Goal: Information Seeking & Learning: Learn about a topic

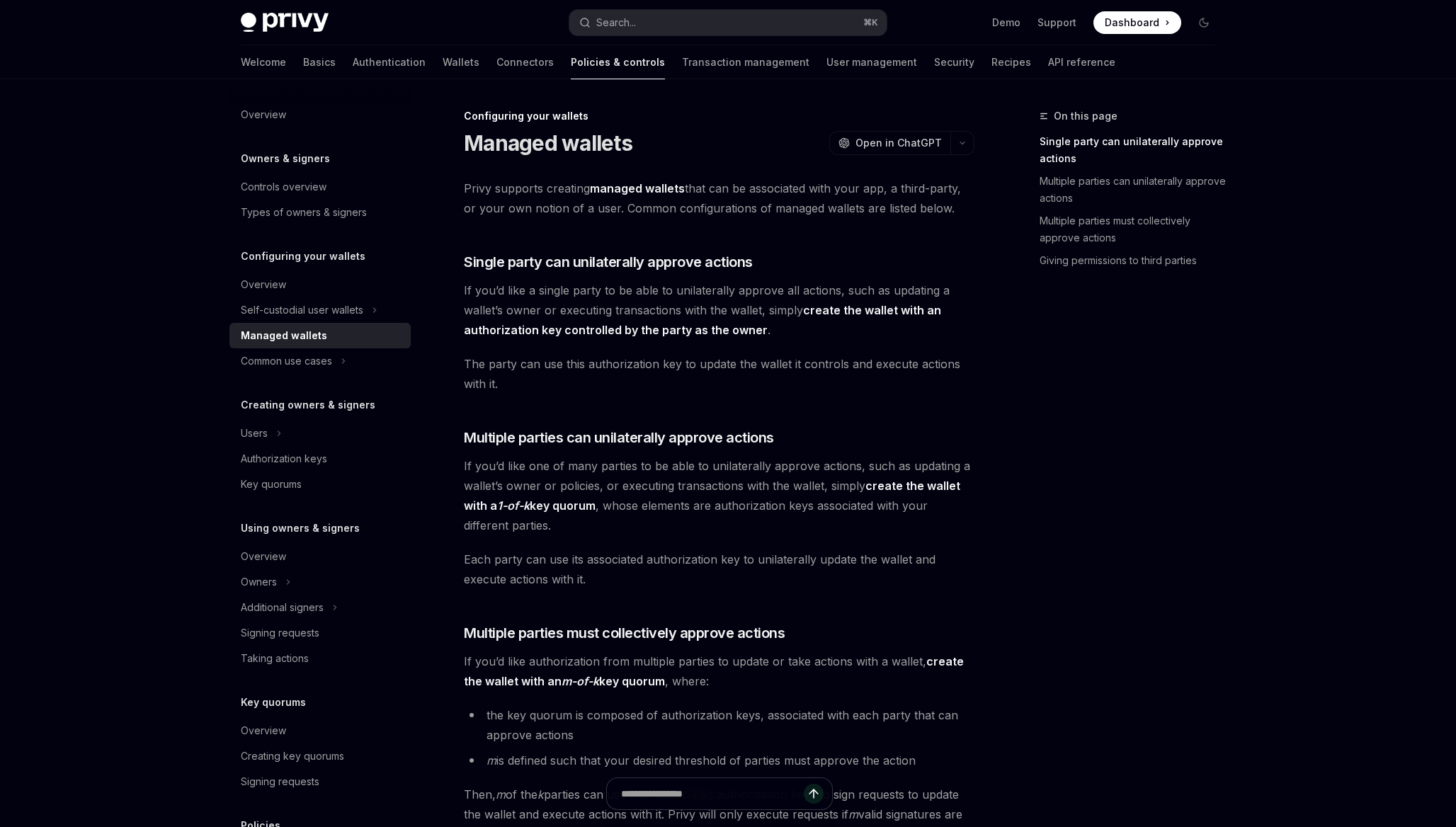
click at [1113, 22] on span "Dashboard" at bounding box center [1131, 23] width 54 height 14
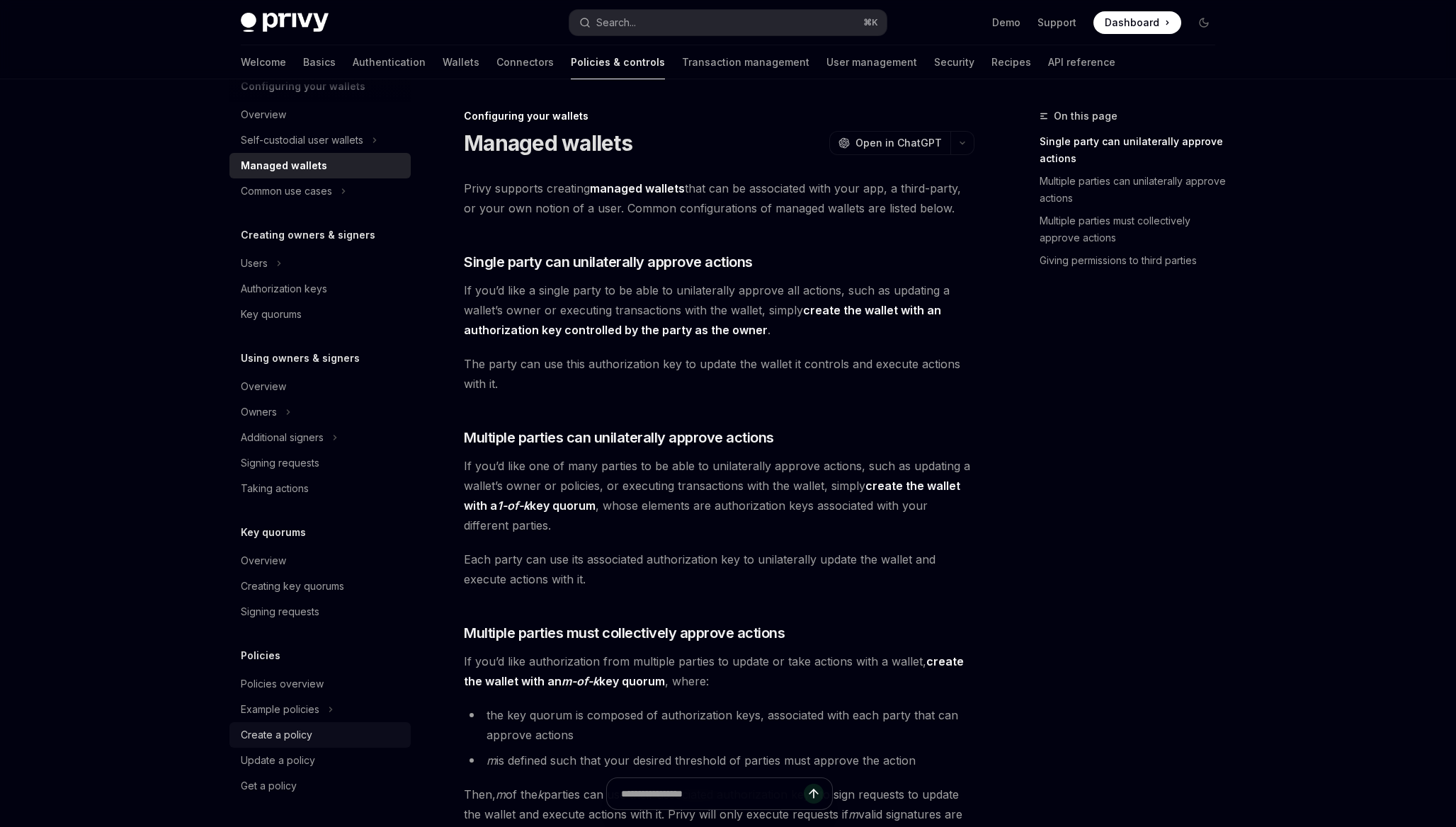
click at [286, 738] on div "Create a policy" at bounding box center [276, 734] width 72 height 17
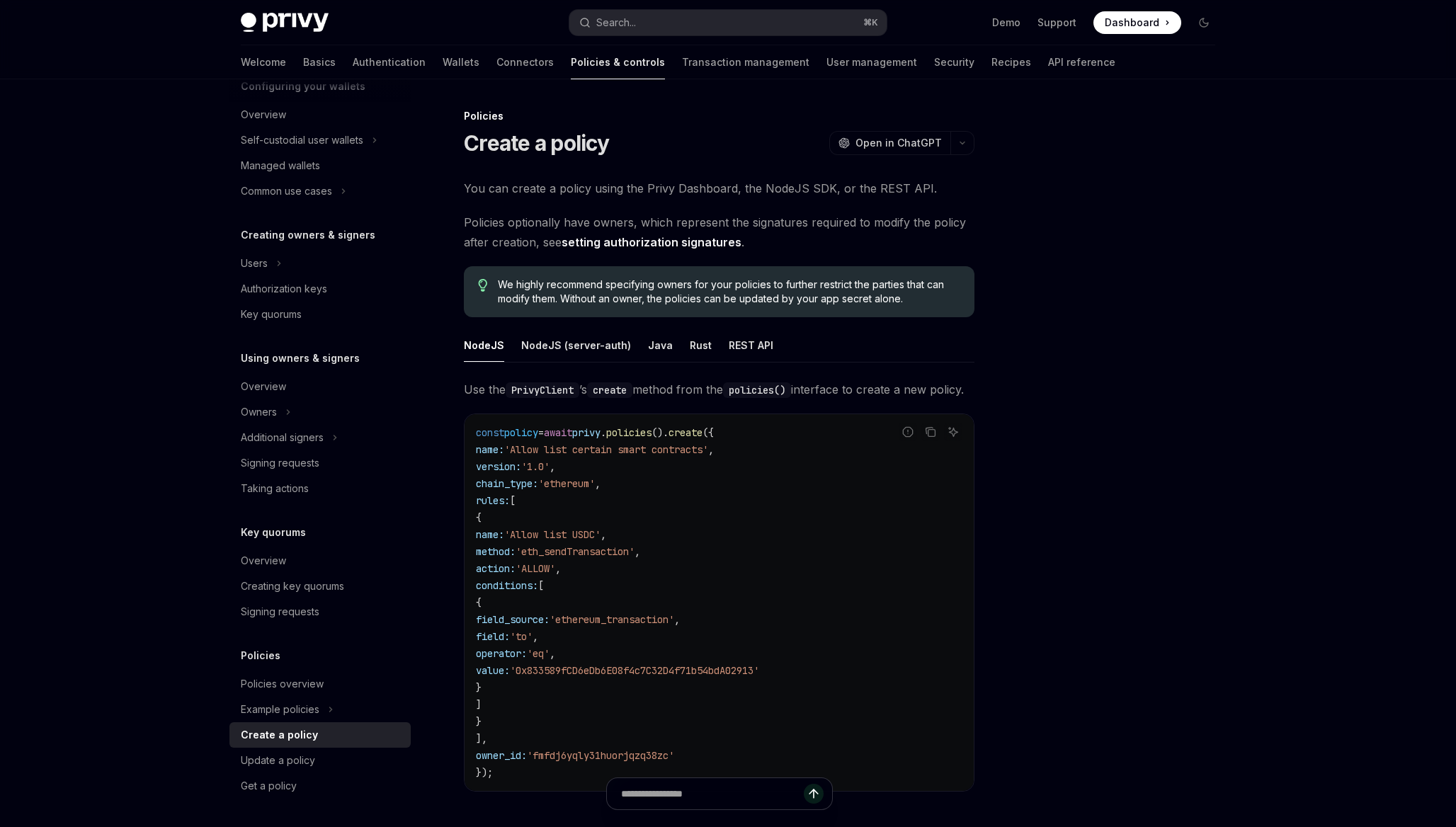
click at [678, 343] on ul "NodeJS NodeJS (server-auth) Java Rust REST API" at bounding box center [719, 345] width 511 height 34
click at [678, 343] on ul "NodeJS NodeJS (server-auth) Java Rust REST API" at bounding box center [719, 345] width 511 height 34
click at [690, 343] on div "Rust" at bounding box center [701, 345] width 22 height 33
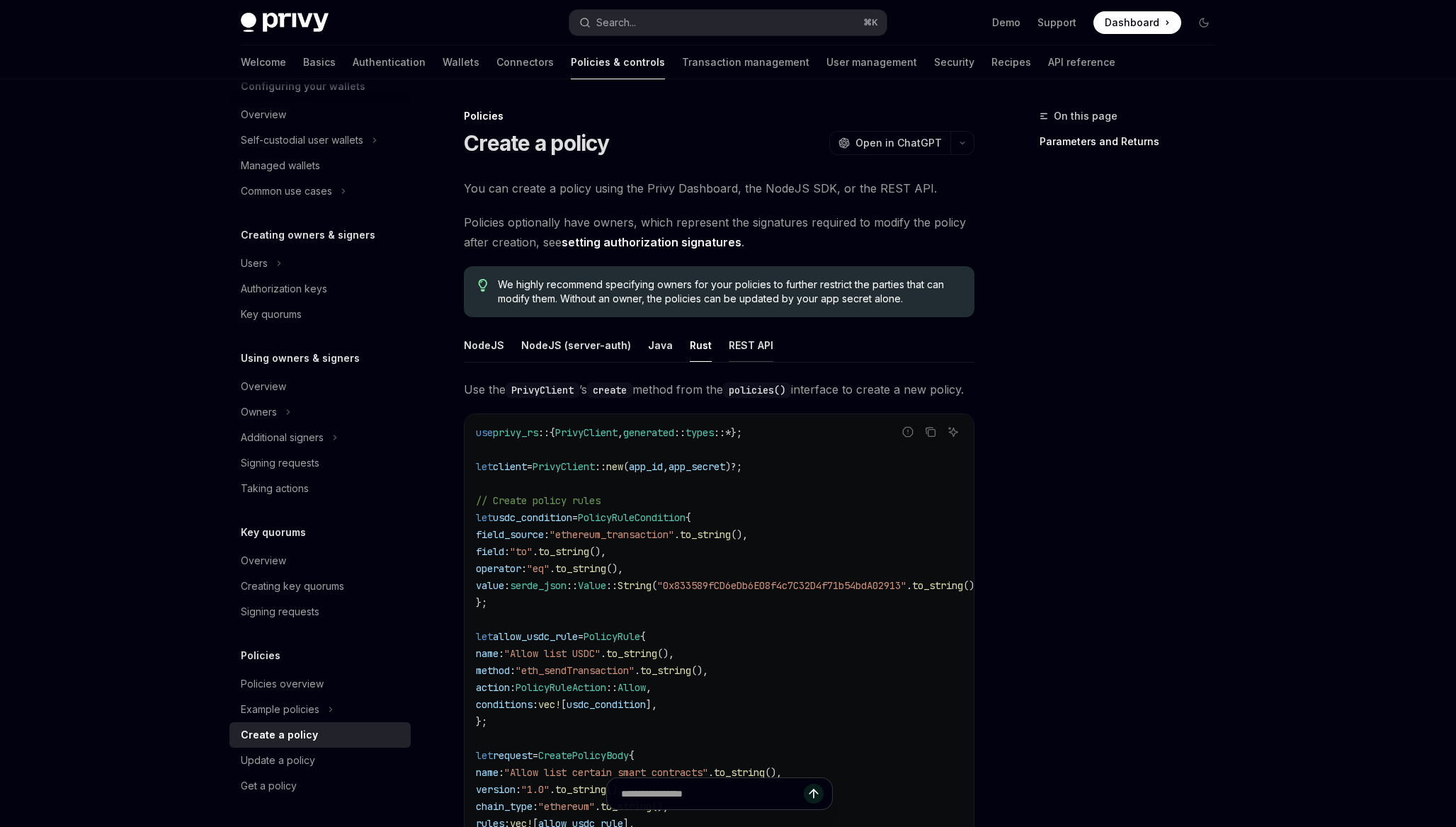
click at [732, 344] on div "REST API" at bounding box center [752, 345] width 45 height 33
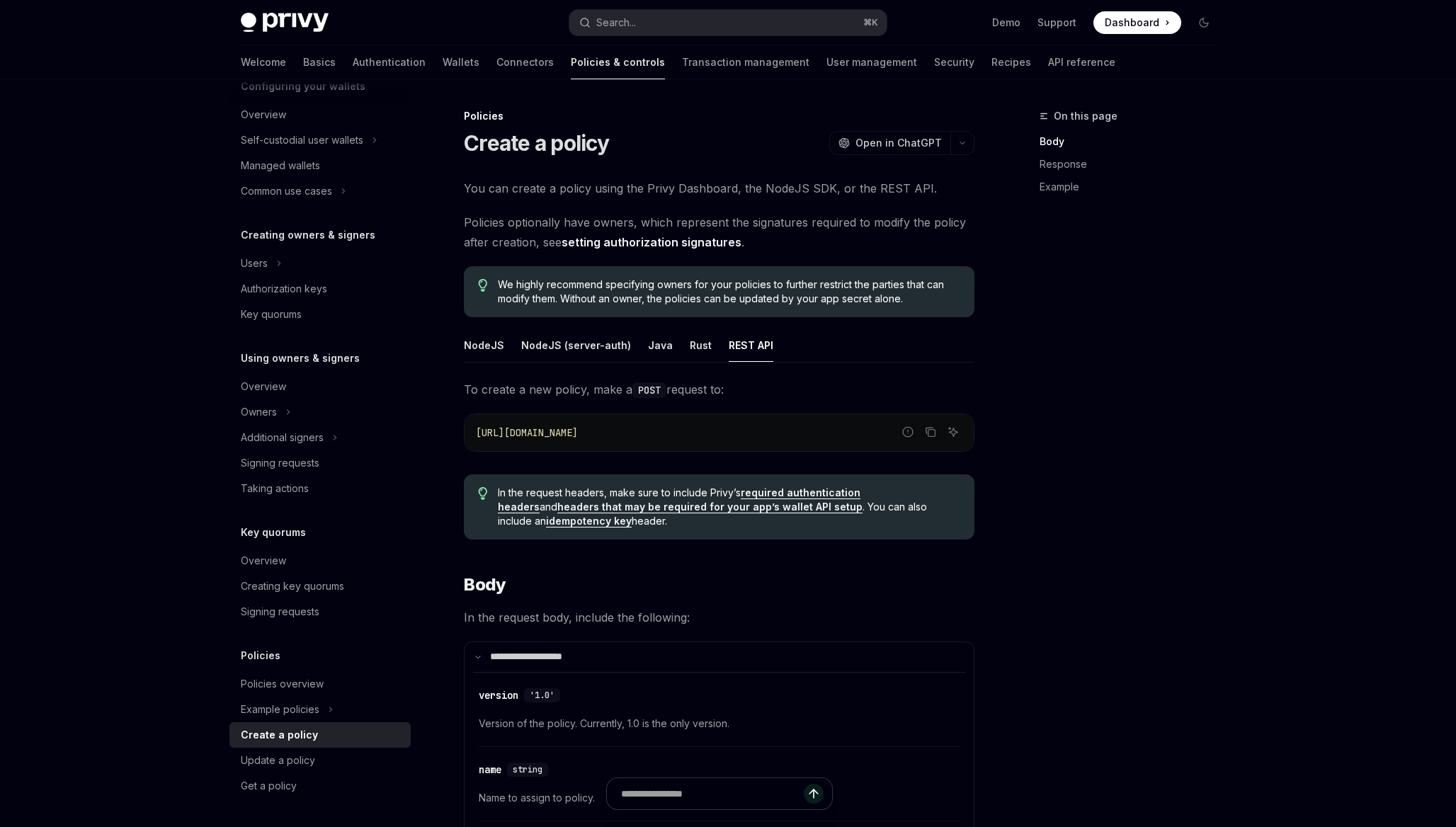
click at [702, 346] on ul "NodeJS NodeJS (server-auth) Java Rust REST API" at bounding box center [719, 345] width 511 height 34
click at [697, 345] on div "Rust" at bounding box center [701, 345] width 22 height 33
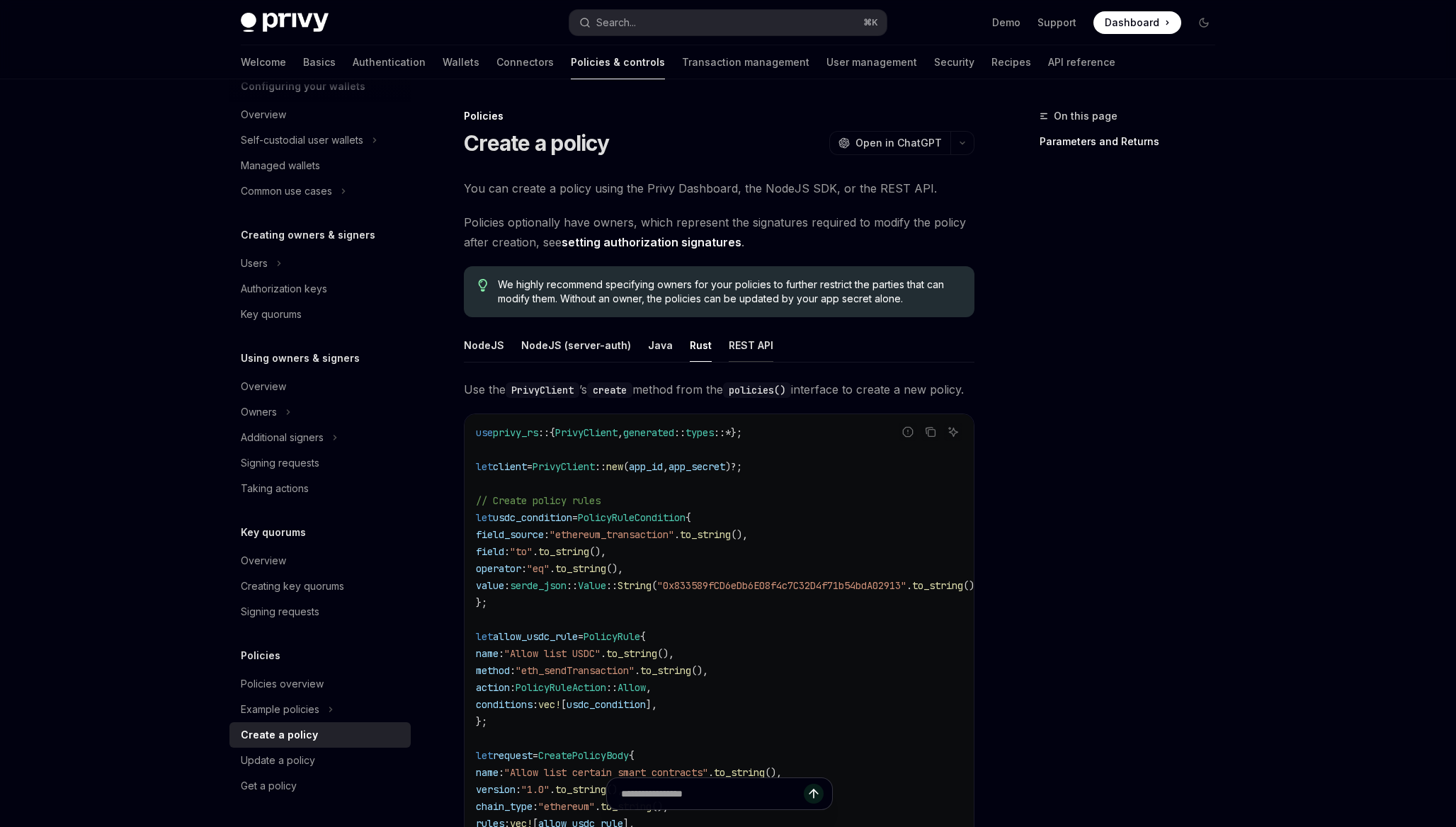
click at [729, 340] on div "REST API" at bounding box center [752, 345] width 45 height 33
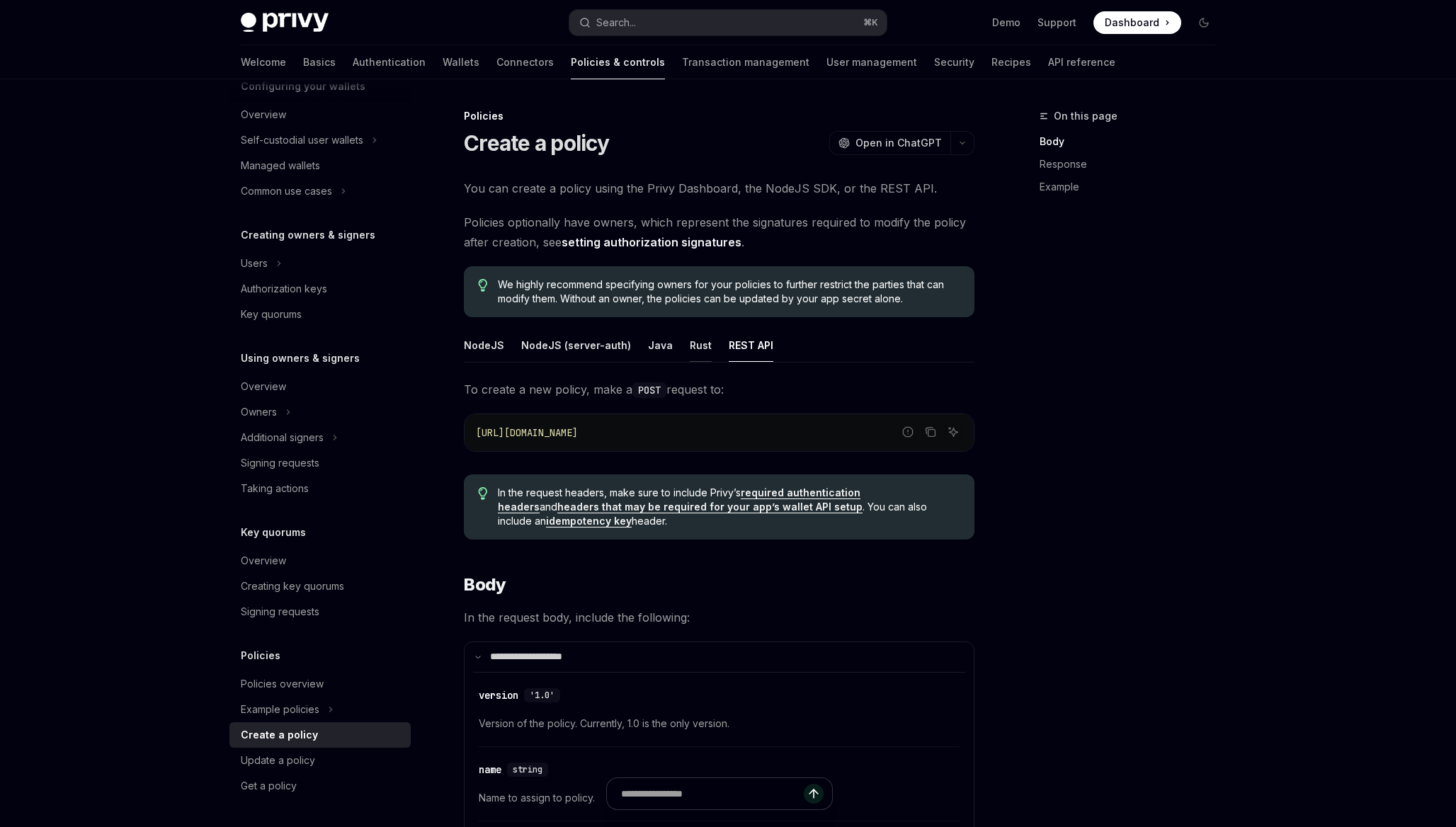
click at [695, 348] on div "Rust" at bounding box center [701, 345] width 22 height 33
type textarea "*"
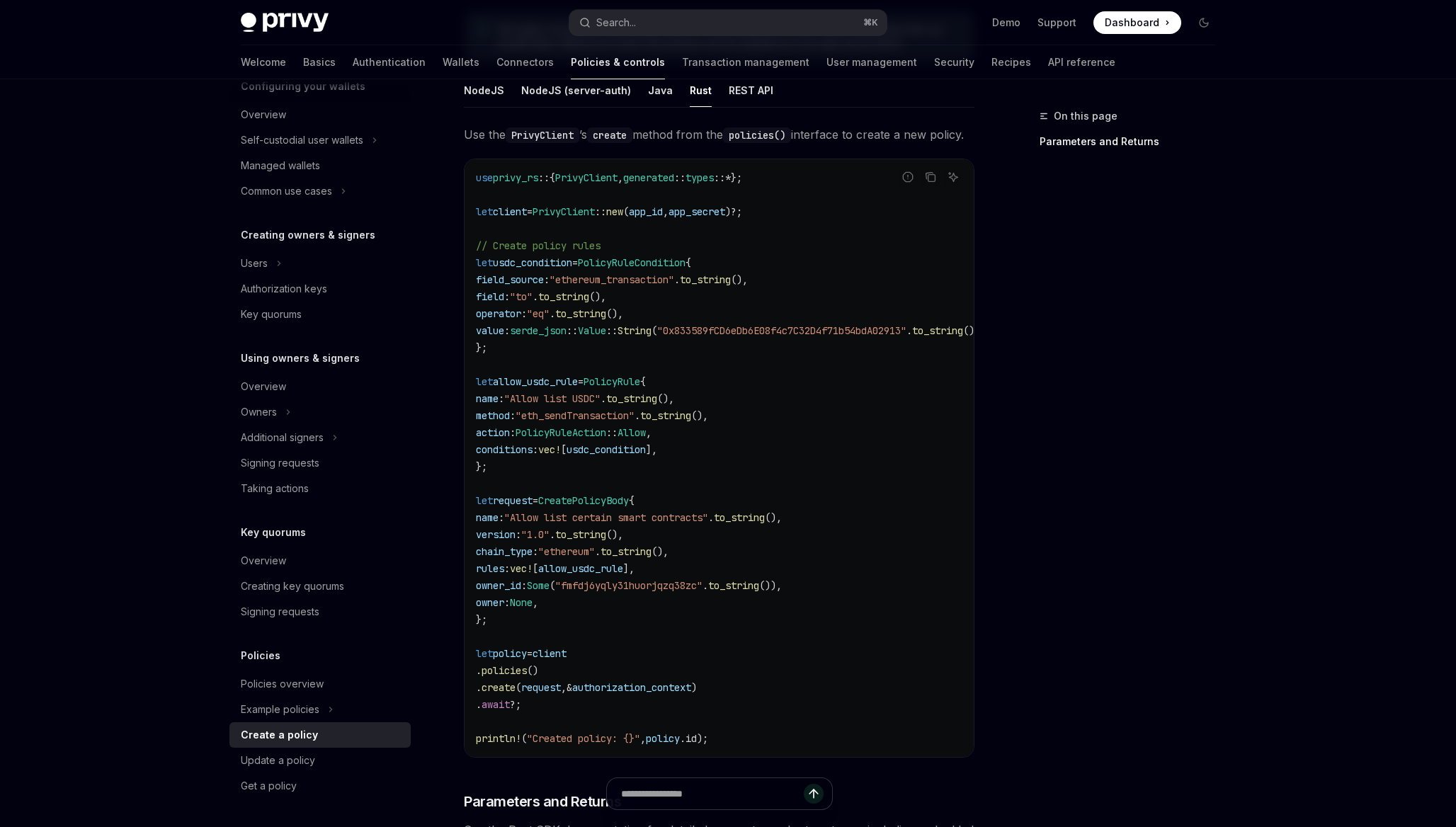
scroll to position [257, 0]
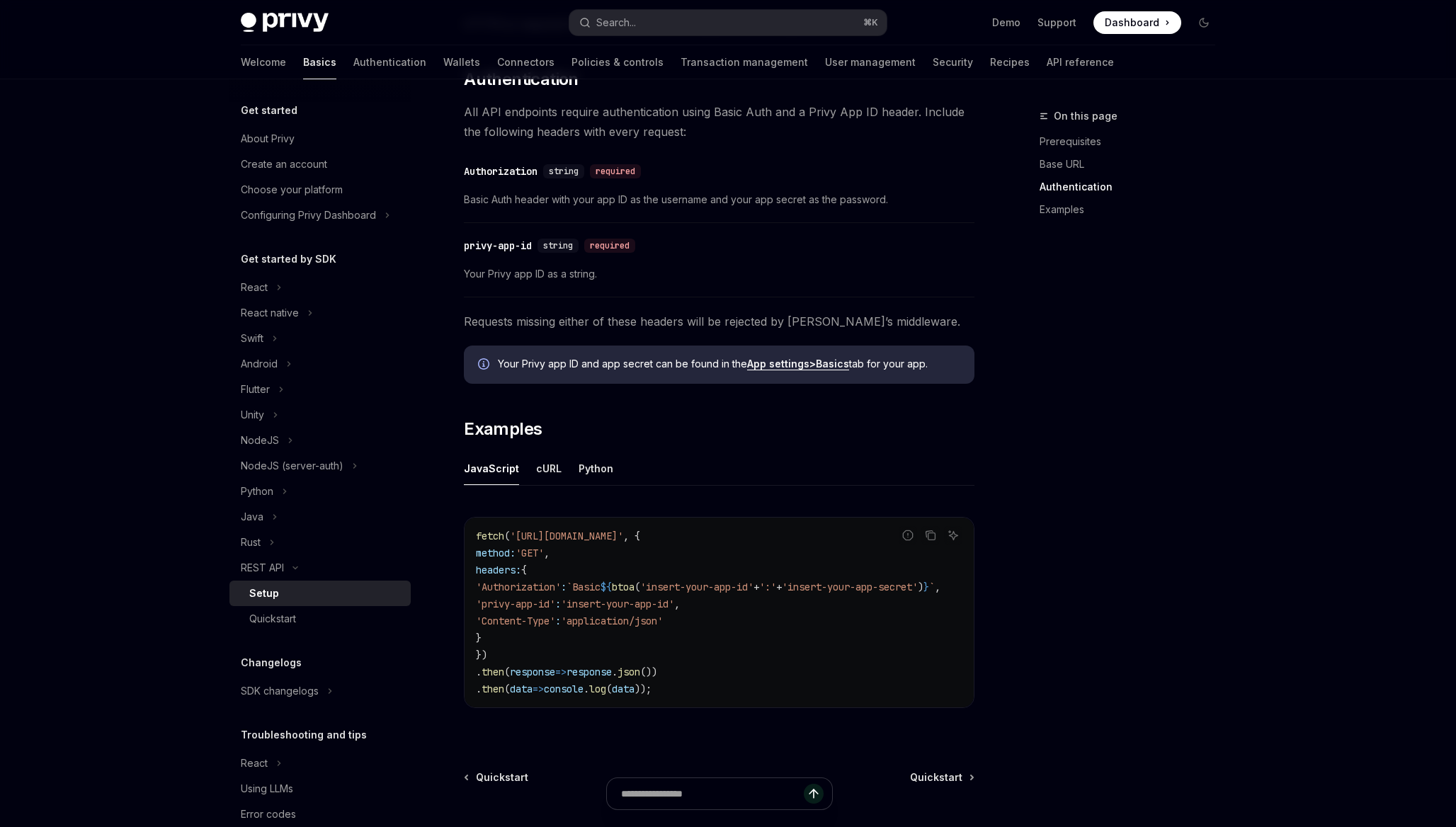
scroll to position [431, 0]
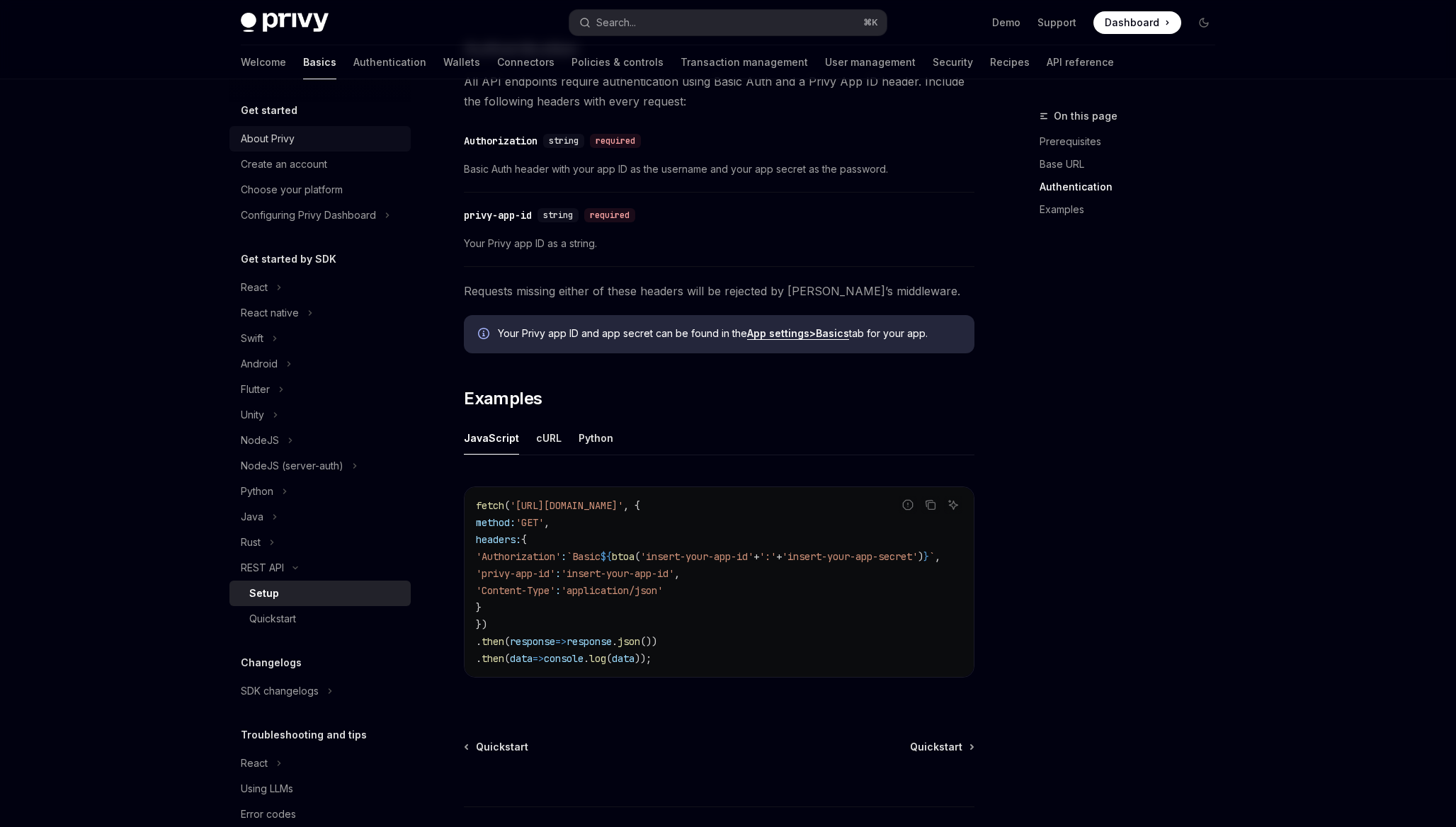
click at [318, 142] on div "About Privy" at bounding box center [321, 138] width 161 height 17
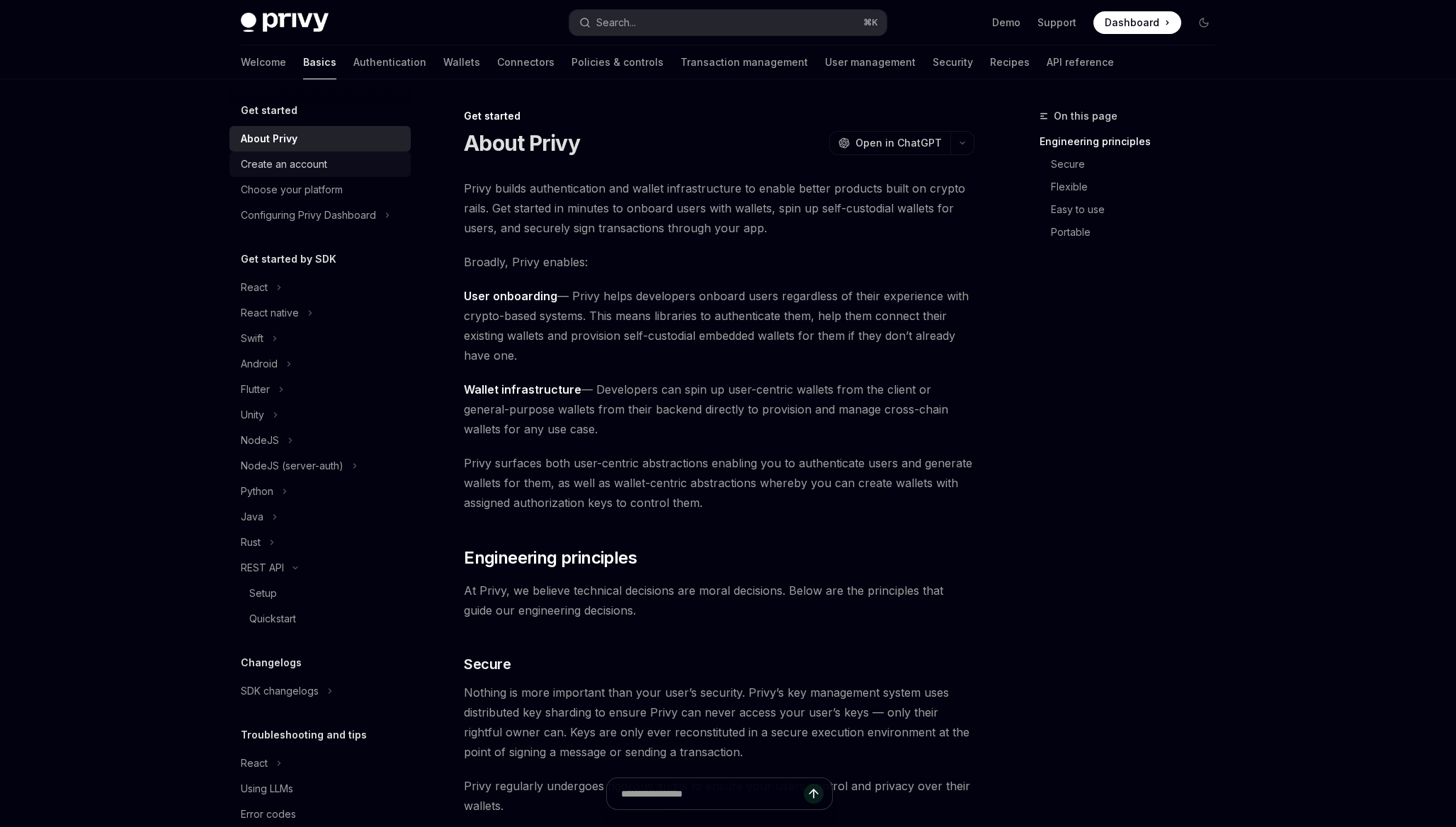
click at [309, 163] on div "Create an account" at bounding box center [284, 163] width 86 height 17
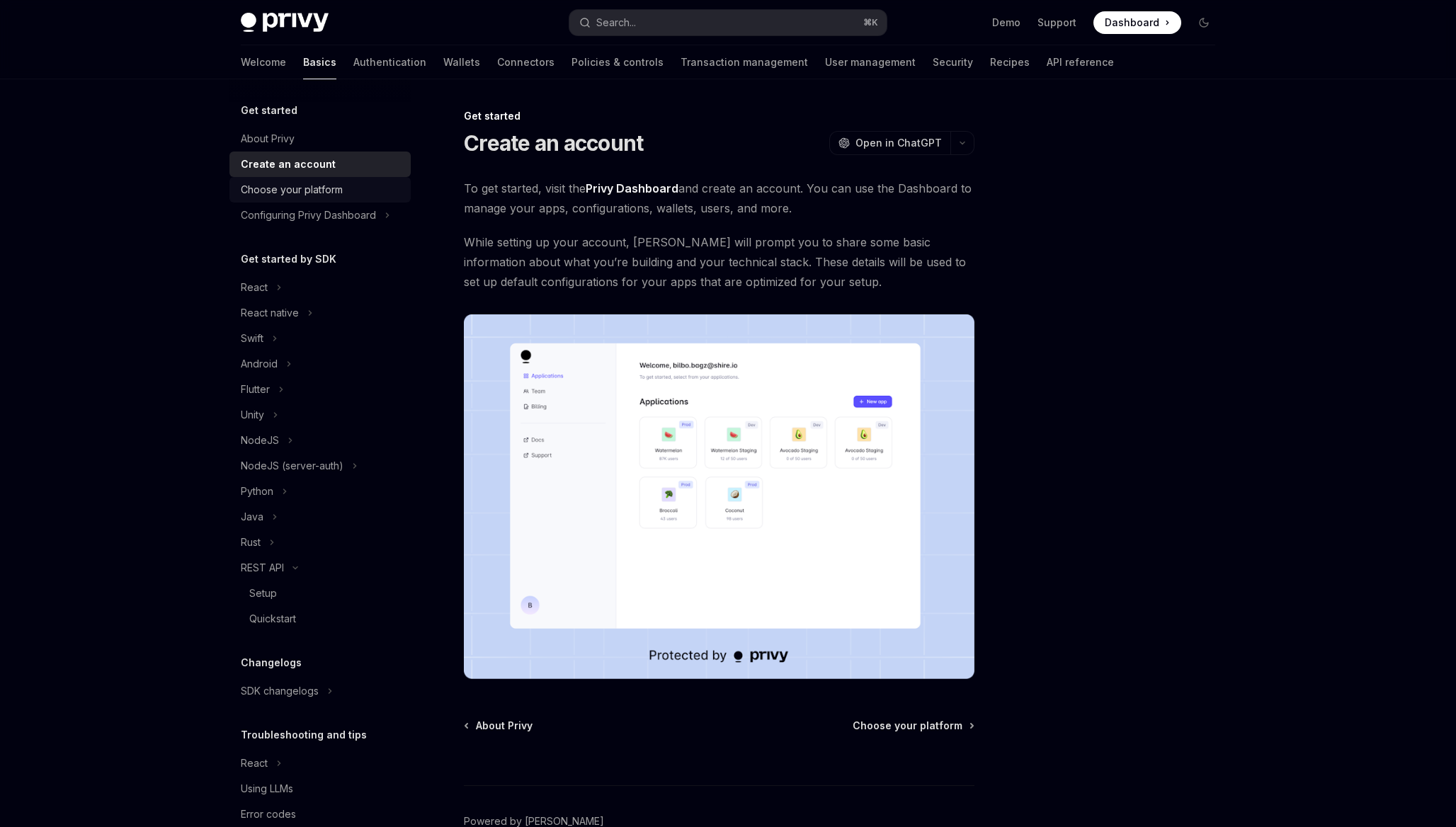
click at [310, 185] on div "Choose your platform" at bounding box center [291, 189] width 102 height 17
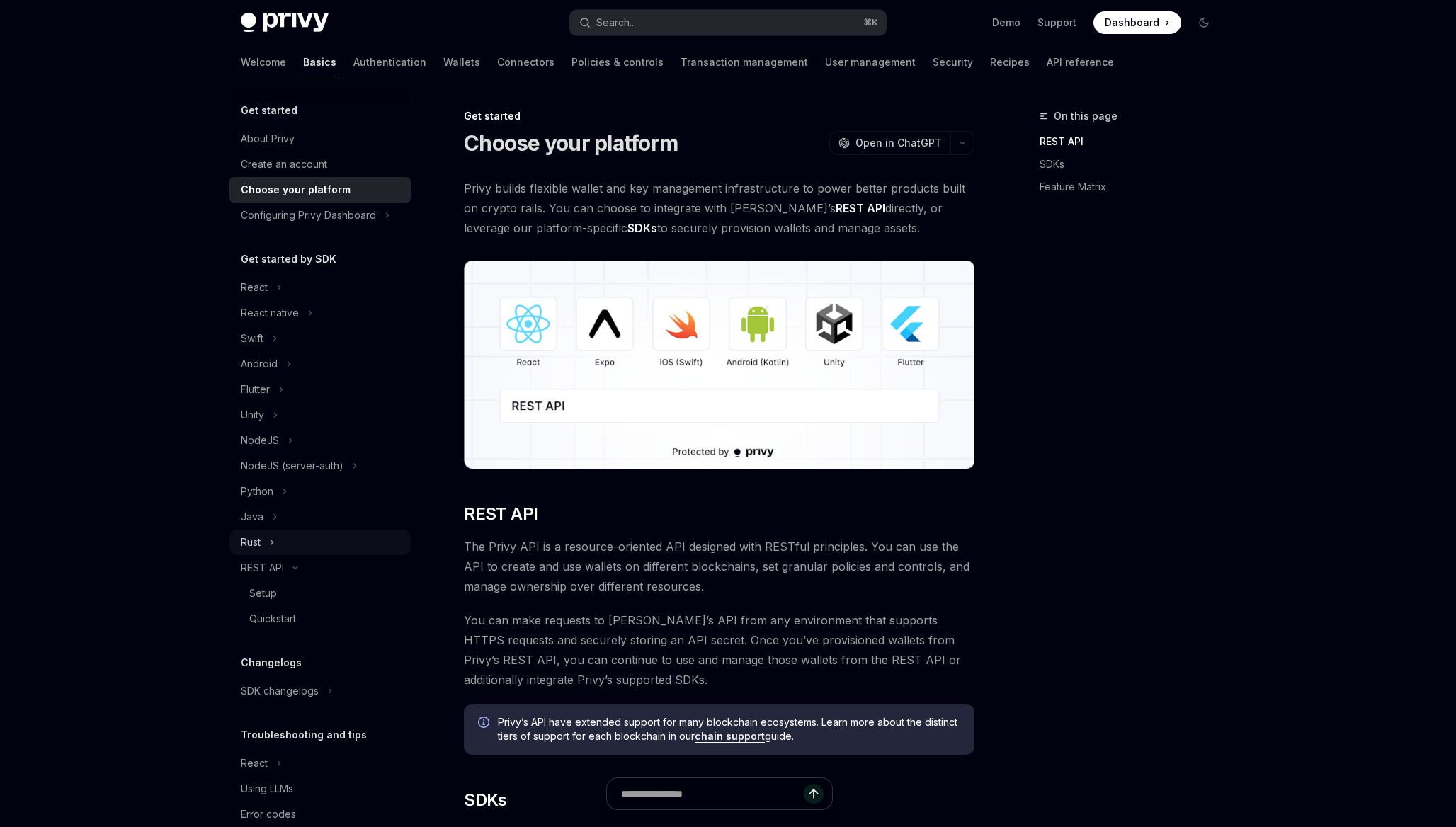
click at [276, 545] on button "Rust" at bounding box center [320, 541] width 182 height 25
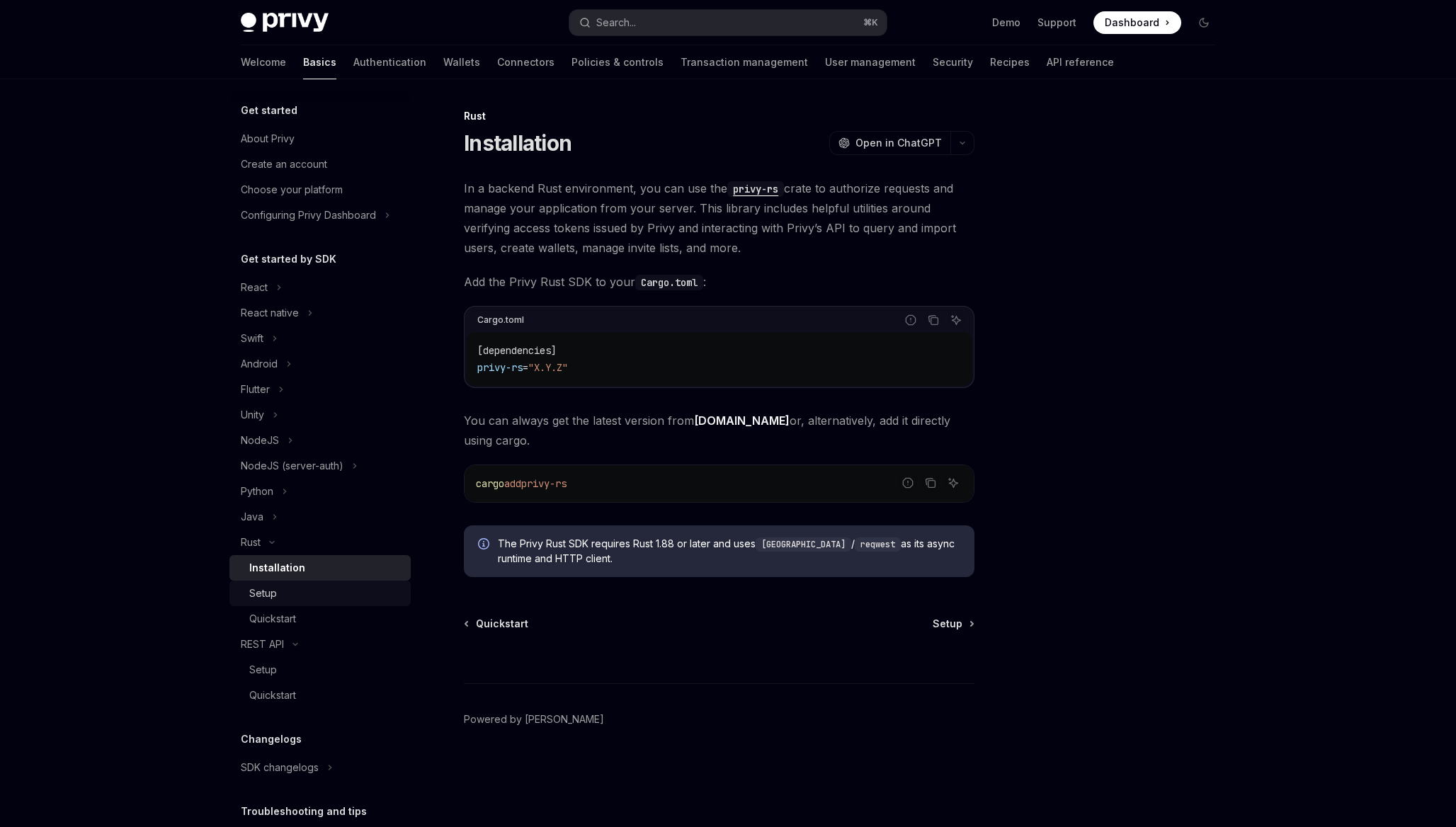
click at [281, 589] on div "Setup" at bounding box center [325, 593] width 153 height 17
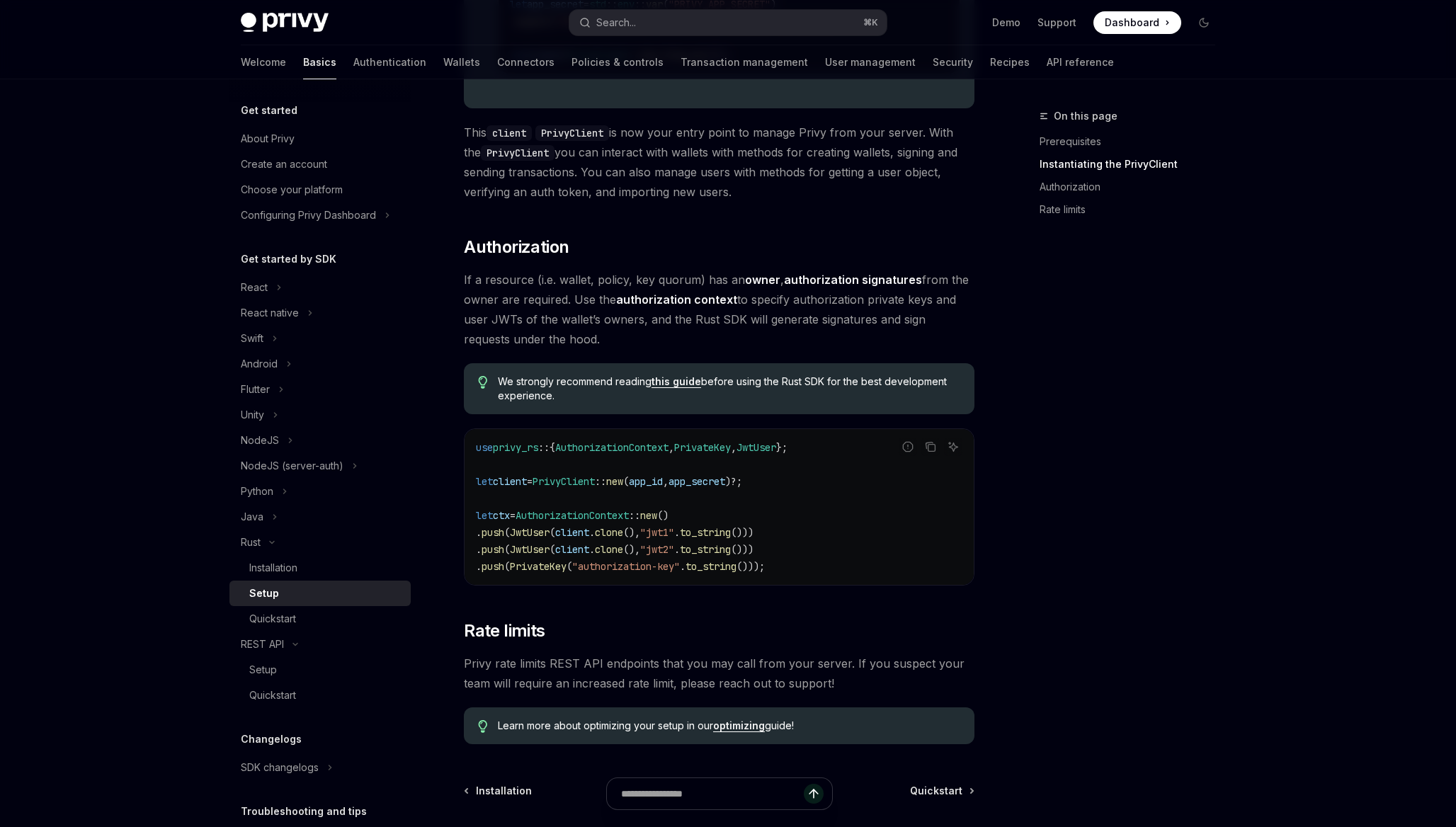
scroll to position [761, 0]
click at [365, 625] on div "Quickstart" at bounding box center [325, 618] width 153 height 17
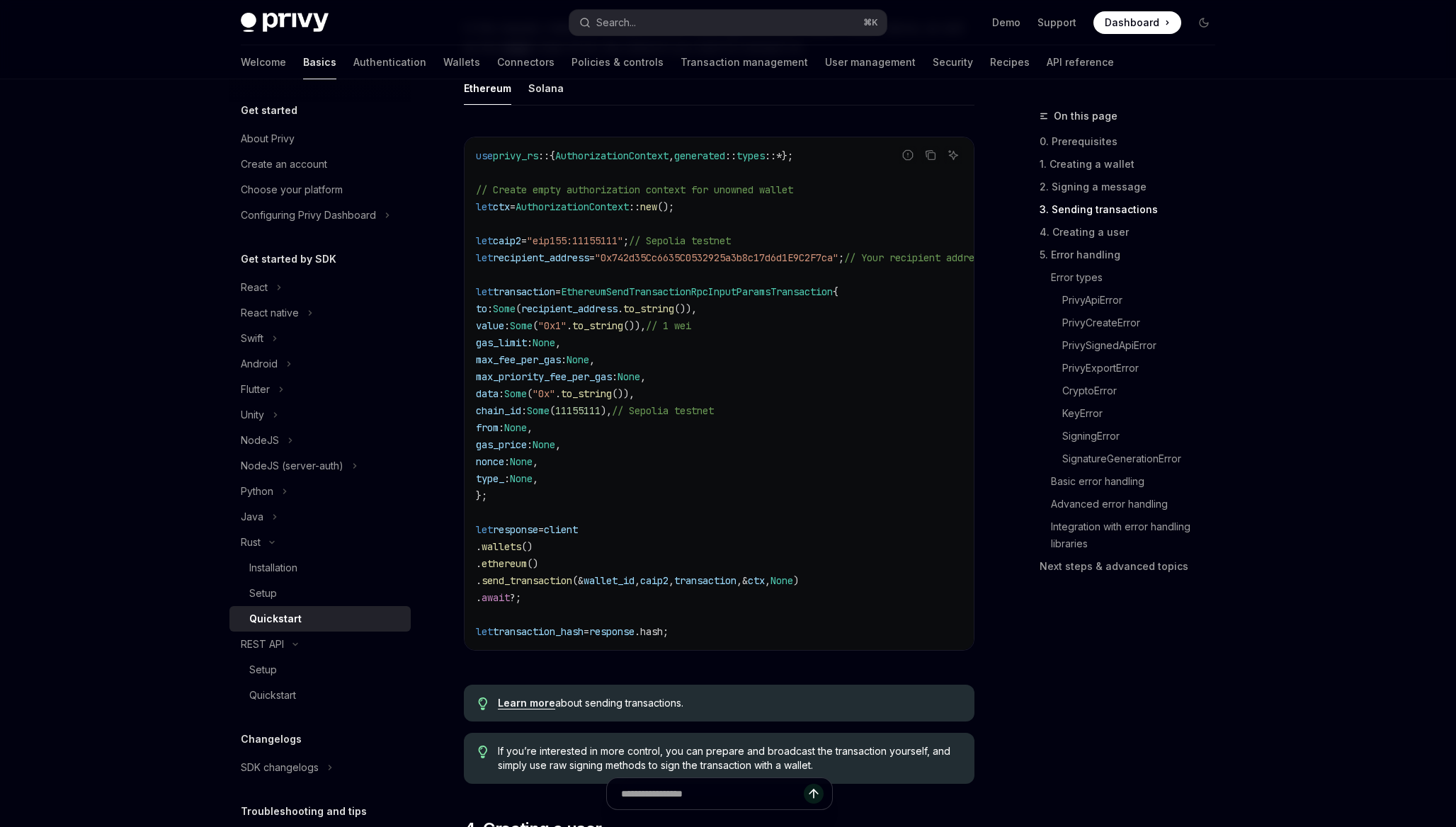
scroll to position [1653, 0]
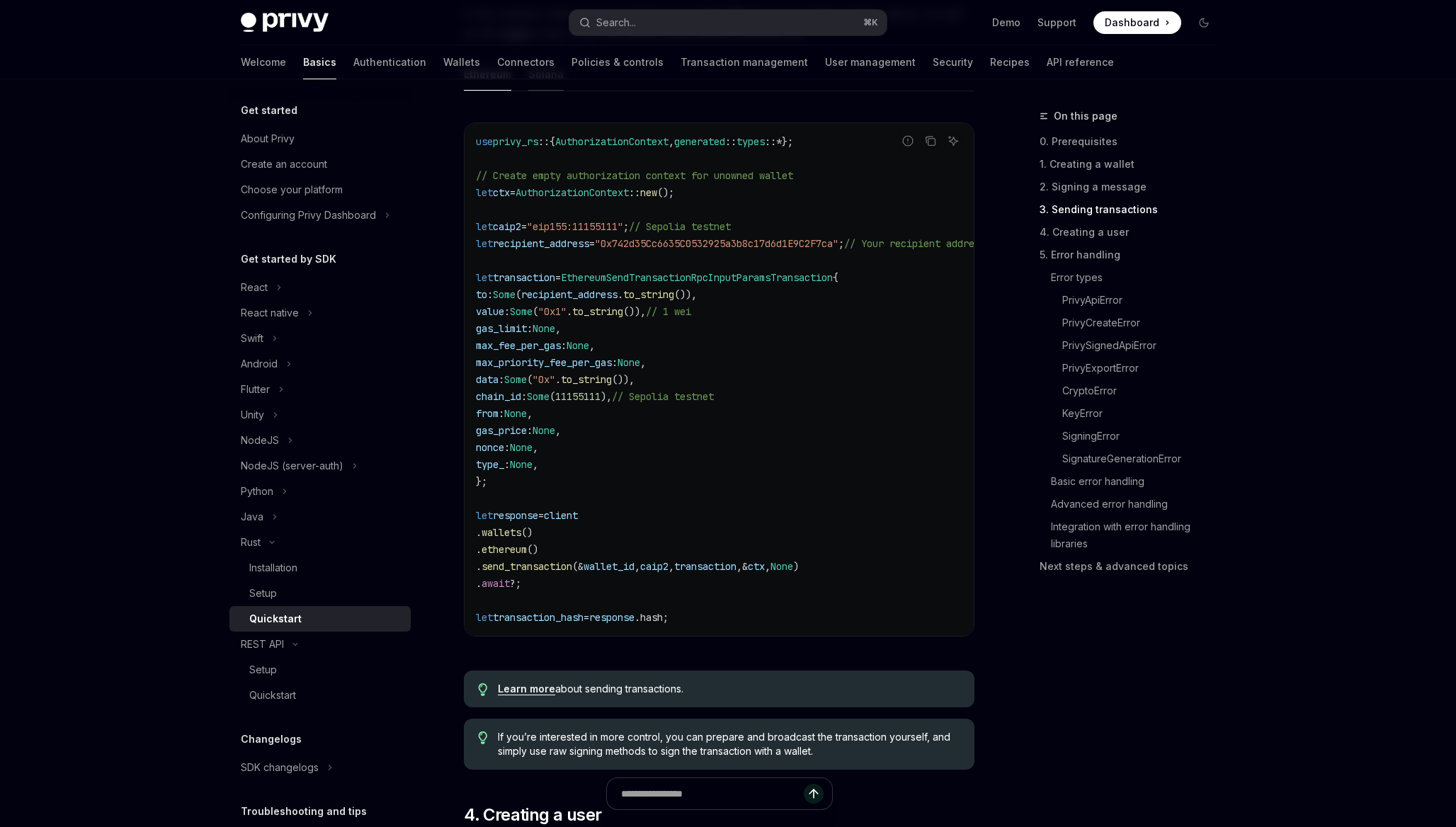
click at [550, 90] on div "Solana" at bounding box center [545, 74] width 35 height 33
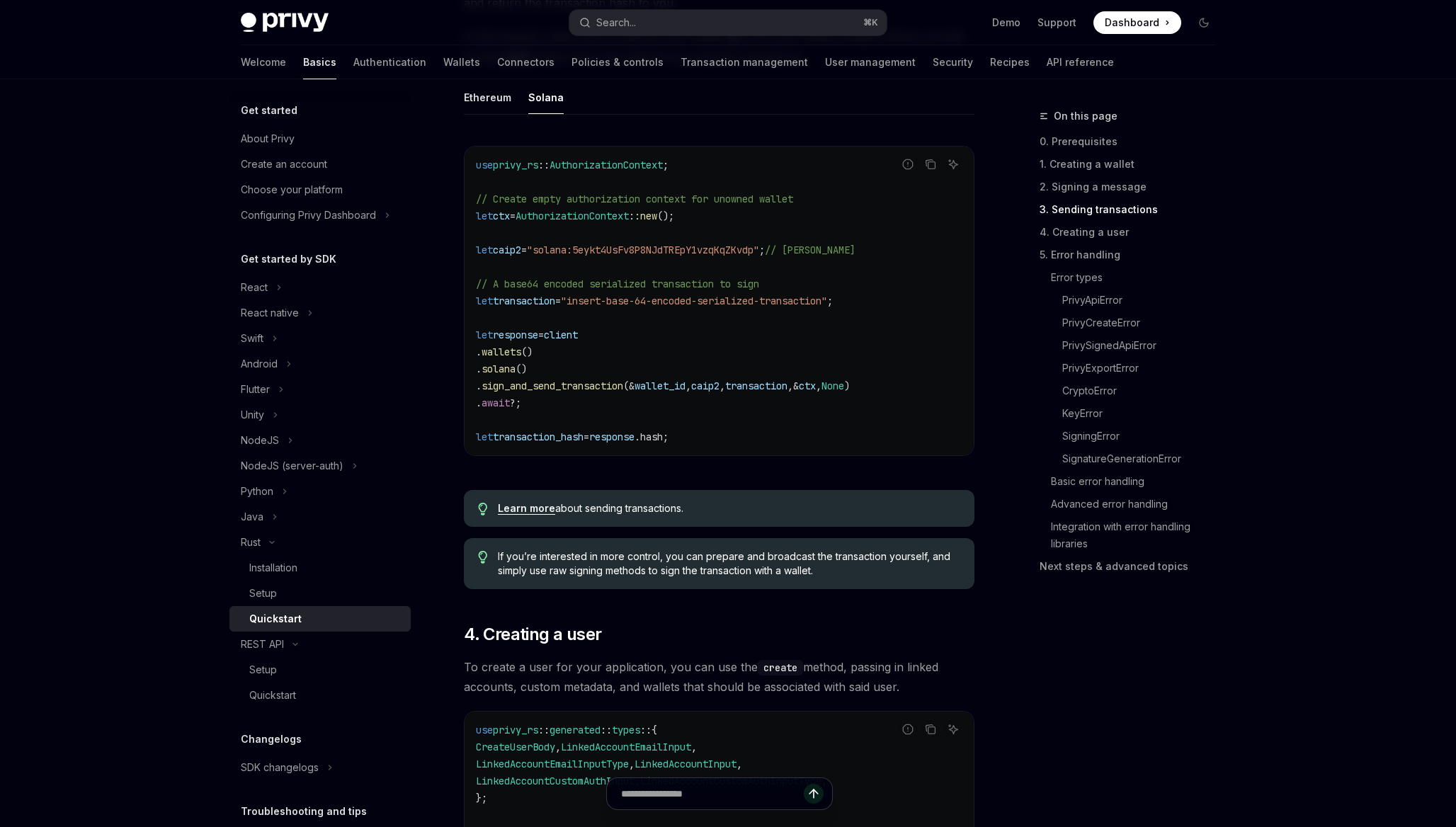
scroll to position [1621, 0]
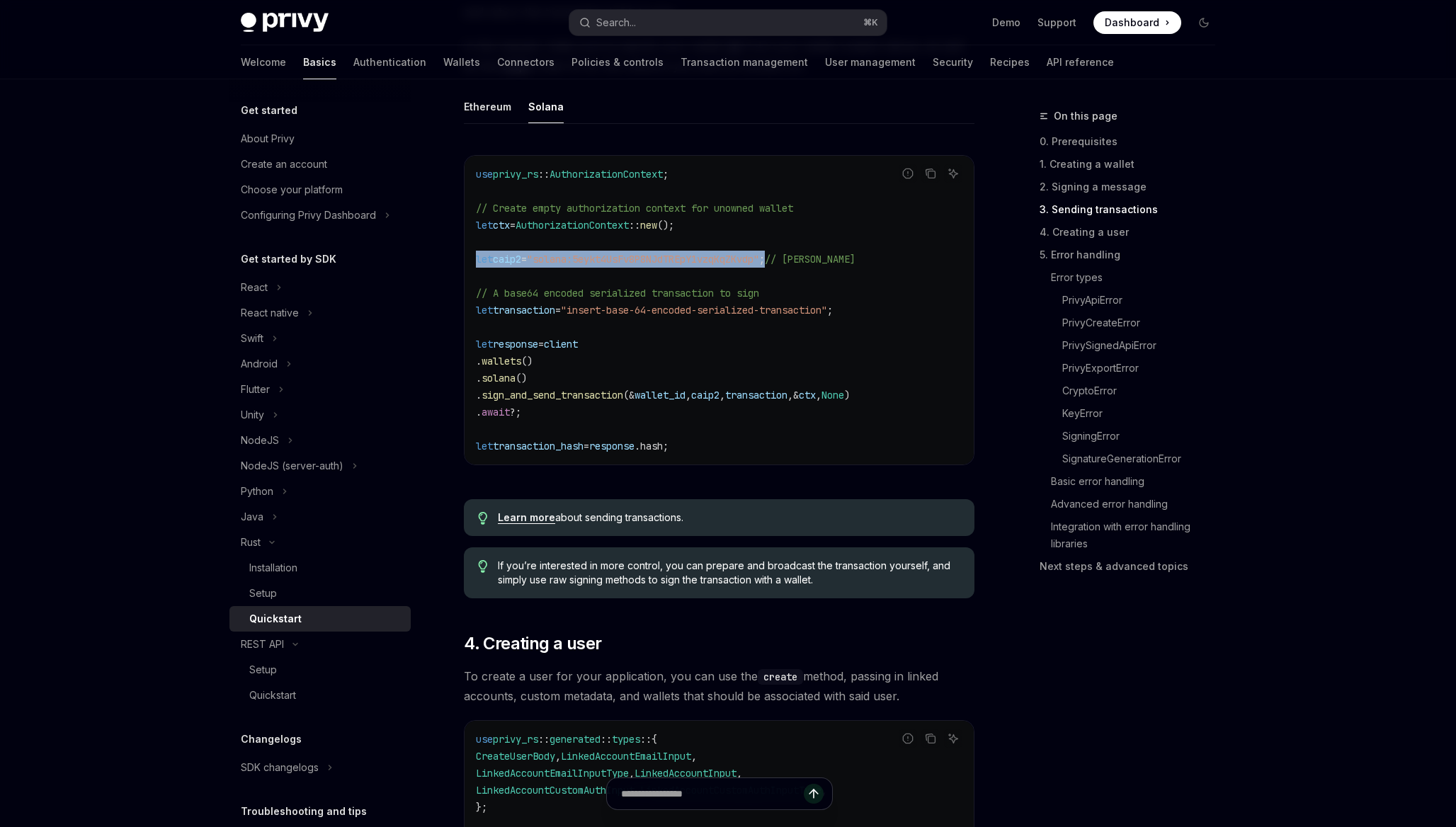
drag, startPoint x: 798, startPoint y: 286, endPoint x: 469, endPoint y: 284, distance: 329.0
click at [468, 283] on div "use privy_rs :: AuthorizationContext ; // Create empty authorization context fo…" at bounding box center [719, 309] width 509 height 309
copy span "let caip2 = "solana:5eykt4UsFv8P8NJdTREpY1vzqKqZKvdp" ;"
click at [704, 289] on code "use privy_rs :: AuthorizationContext ; // Create empty authorization context fo…" at bounding box center [719, 309] width 487 height 288
click at [699, 265] on span ""solana:5eykt4UsFv8P8NJdTREpY1vzqKqZKvdp"" at bounding box center [642, 260] width 232 height 13
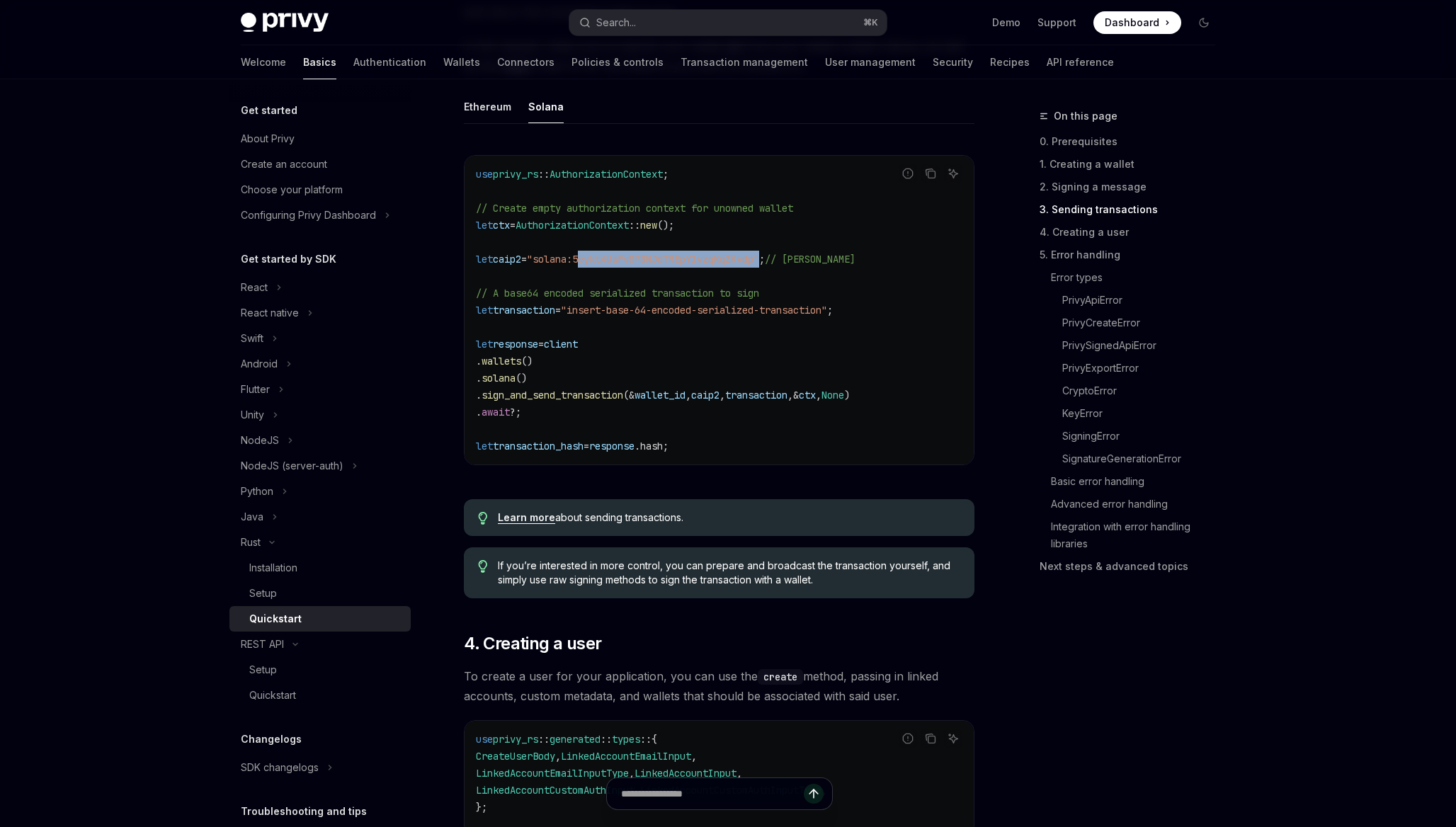
click at [699, 265] on span ""solana:5eykt4UsFv8P8NJdTREpY1vzqKqZKvdp"" at bounding box center [642, 260] width 232 height 13
click at [527, 265] on span "=" at bounding box center [524, 260] width 6 height 13
drag, startPoint x: 555, startPoint y: 285, endPoint x: 783, endPoint y: 278, distance: 228.1
click at [759, 265] on span ""solana:5eykt4UsFv8P8NJdTREpY1vzqKqZKvdp"" at bounding box center [642, 260] width 232 height 13
copy span "solana:5eykt4UsFv8P8NJdTREpY1vzqKqZKvdp"
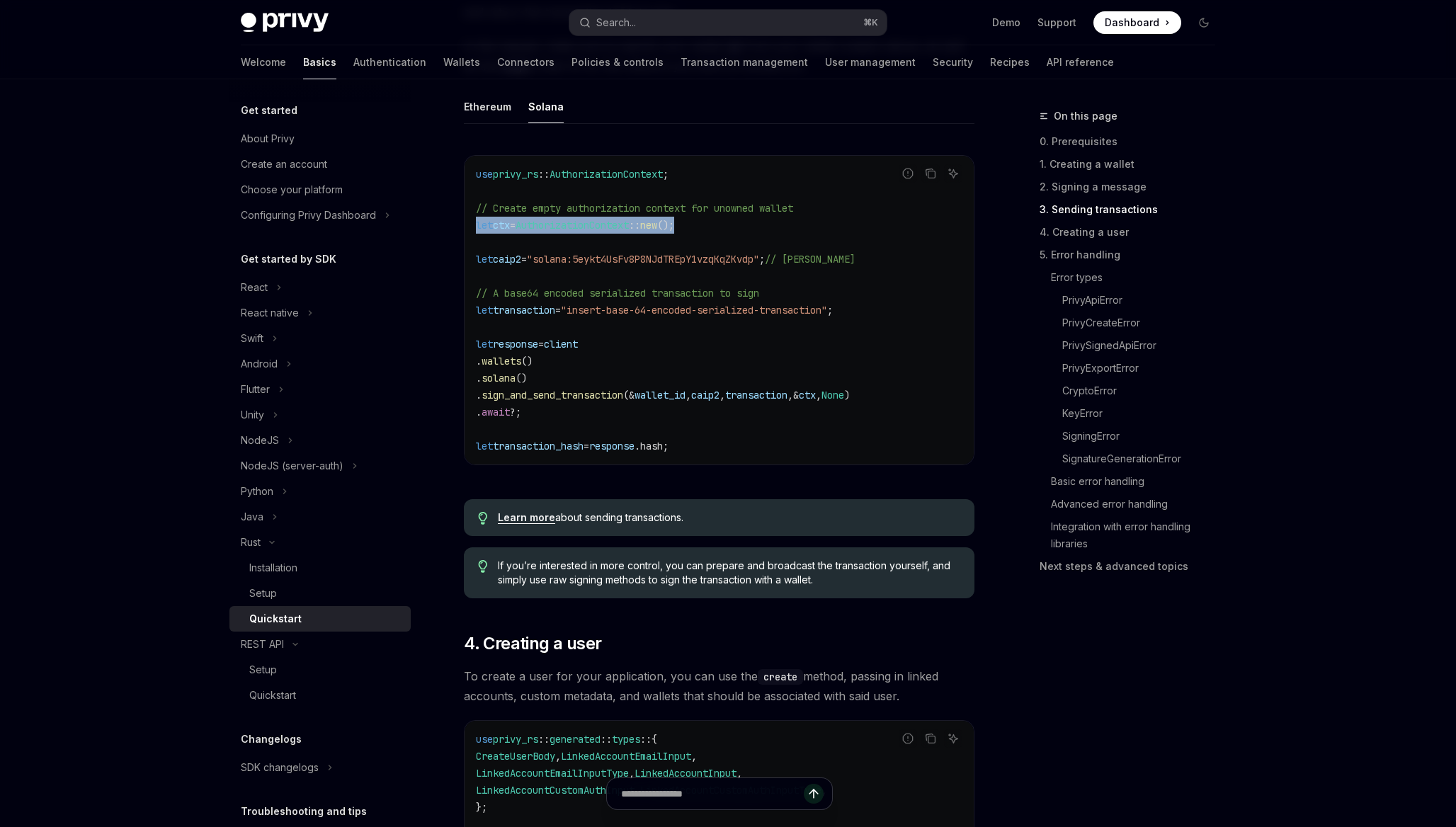
drag, startPoint x: 707, startPoint y: 250, endPoint x: 475, endPoint y: 250, distance: 232.0
click at [476, 250] on code "use privy_rs :: AuthorizationContext ; // Create empty authorization context fo…" at bounding box center [719, 309] width 487 height 288
copy span "let ctx = AuthorizationContext :: new ();"
click at [738, 363] on code "use privy_rs :: AuthorizationContext ; // Create empty authorization context fo…" at bounding box center [719, 309] width 487 height 288
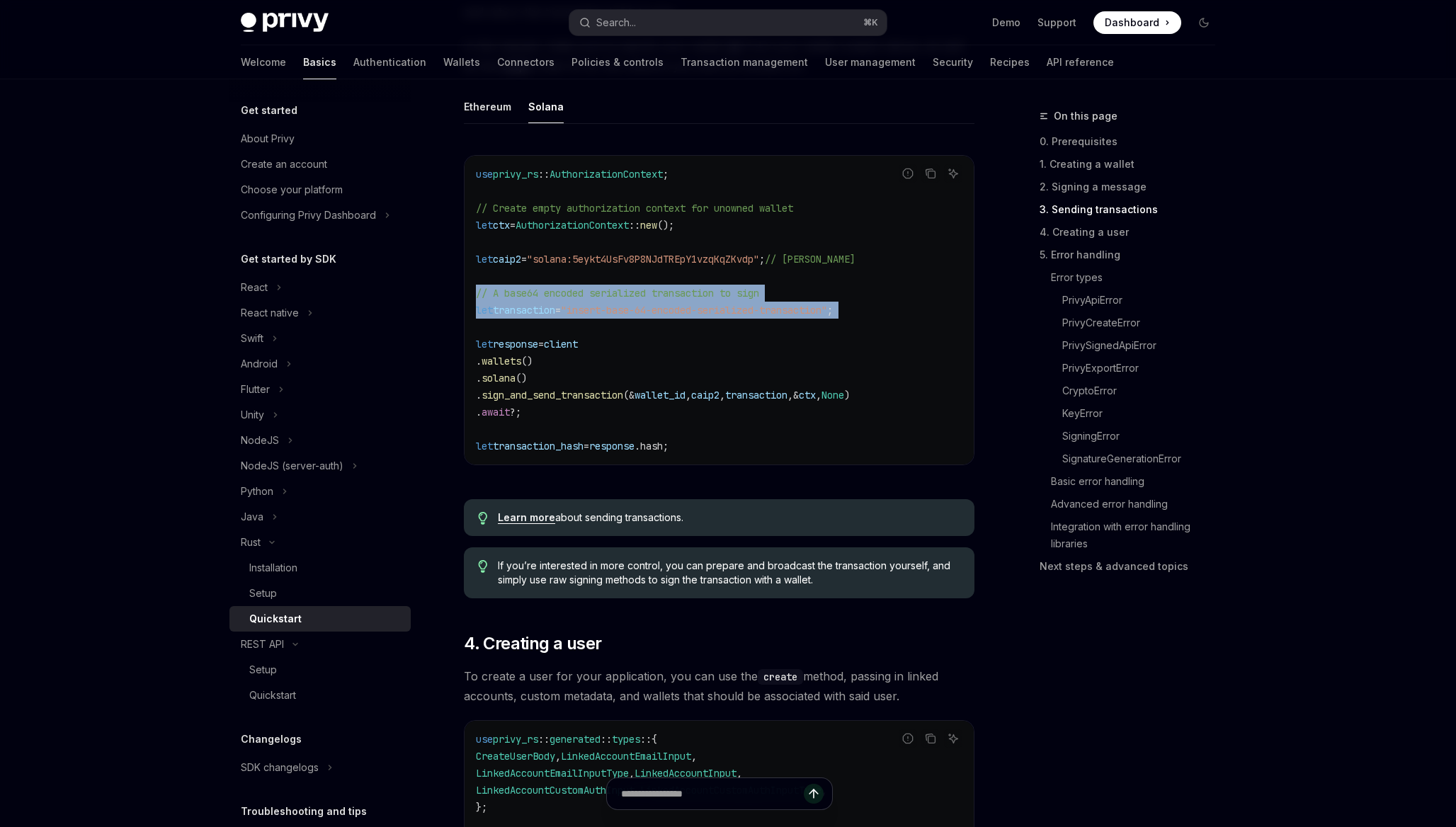
drag, startPoint x: 687, startPoint y: 353, endPoint x: 457, endPoint y: 320, distance: 232.4
copy code "// A base64 encoded serialized transaction to sign let transaction = "insert-ba…"
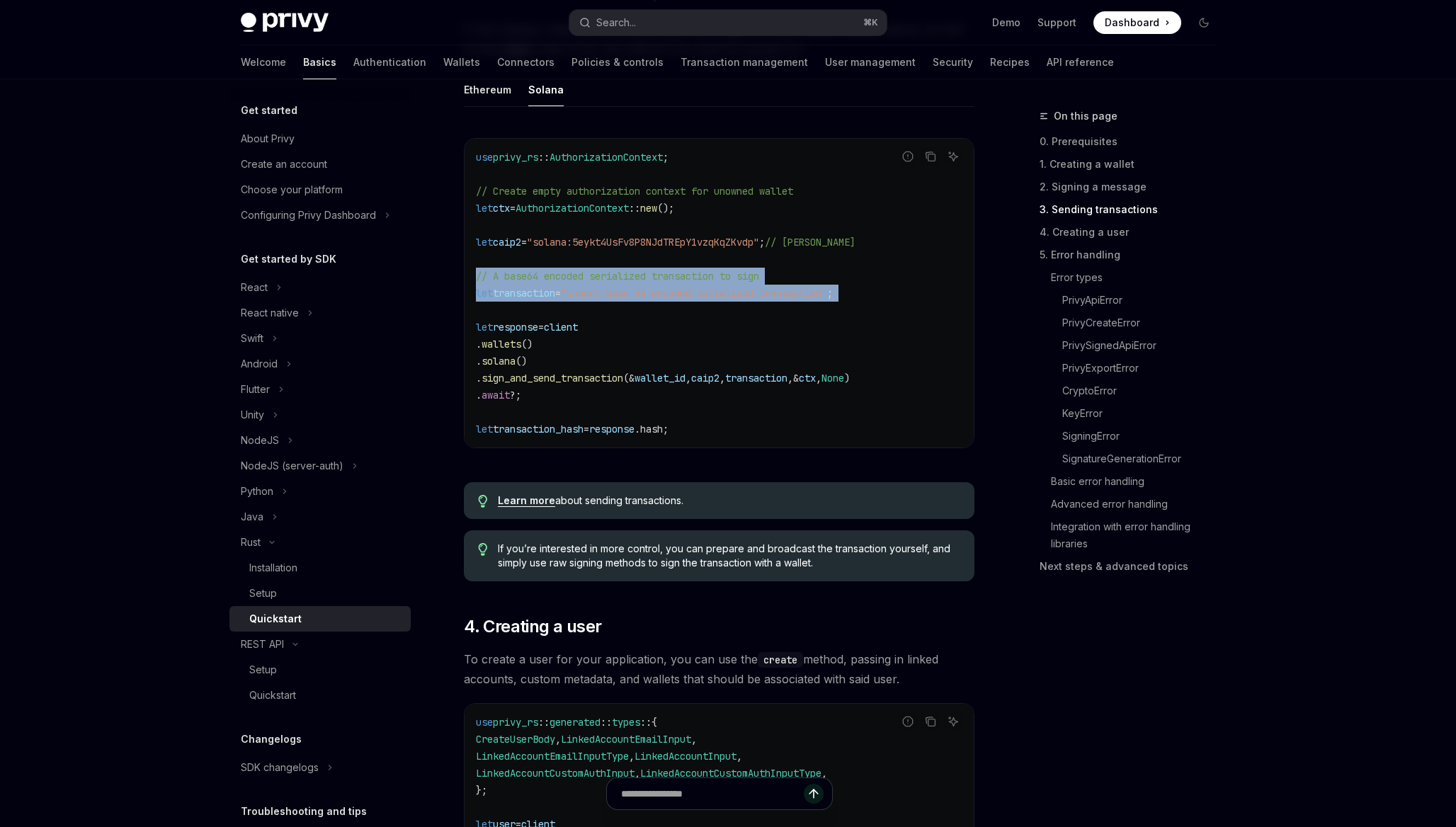
scroll to position [1635, 0]
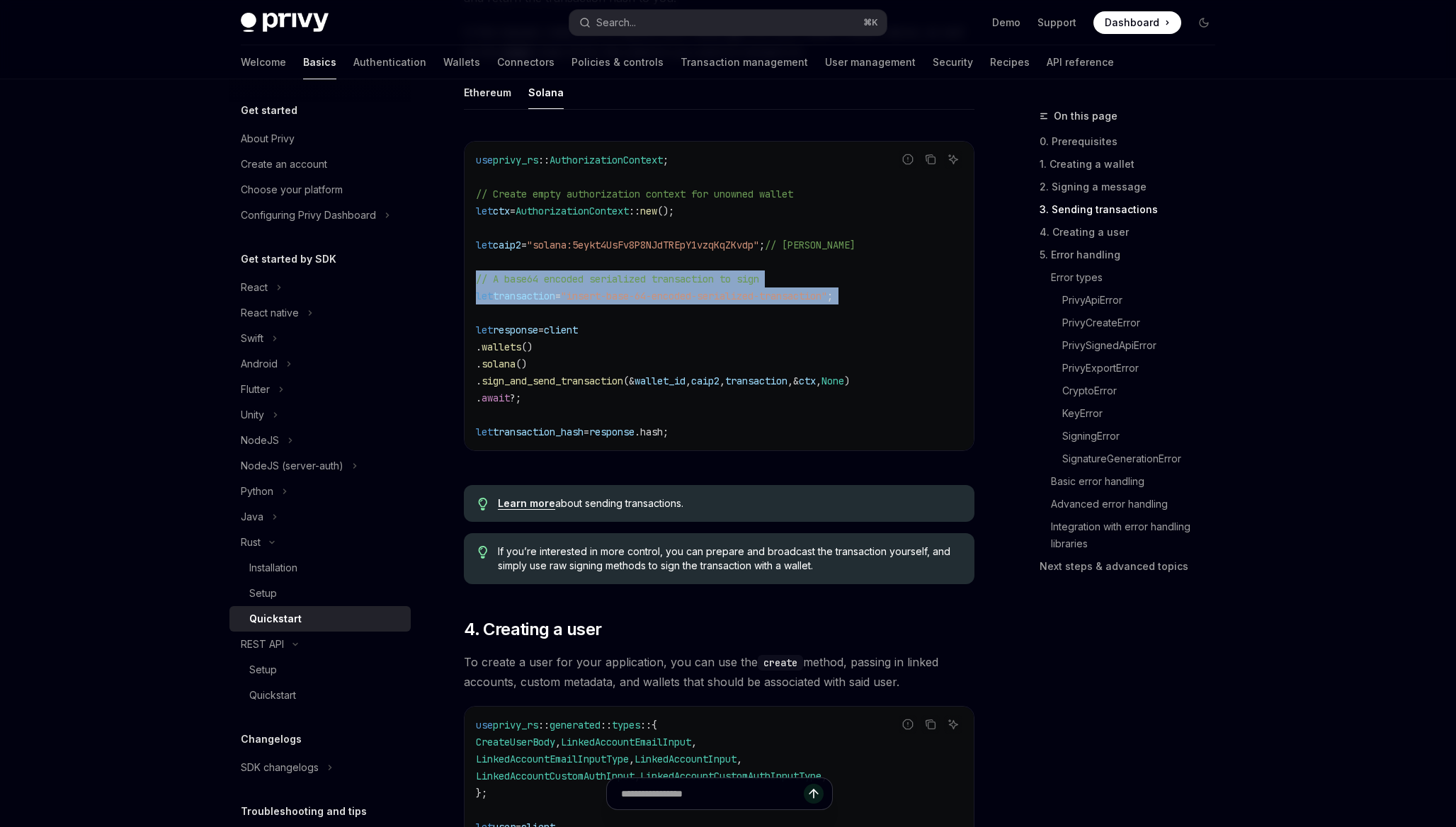
click at [534, 510] on link "Learn more" at bounding box center [526, 503] width 57 height 13
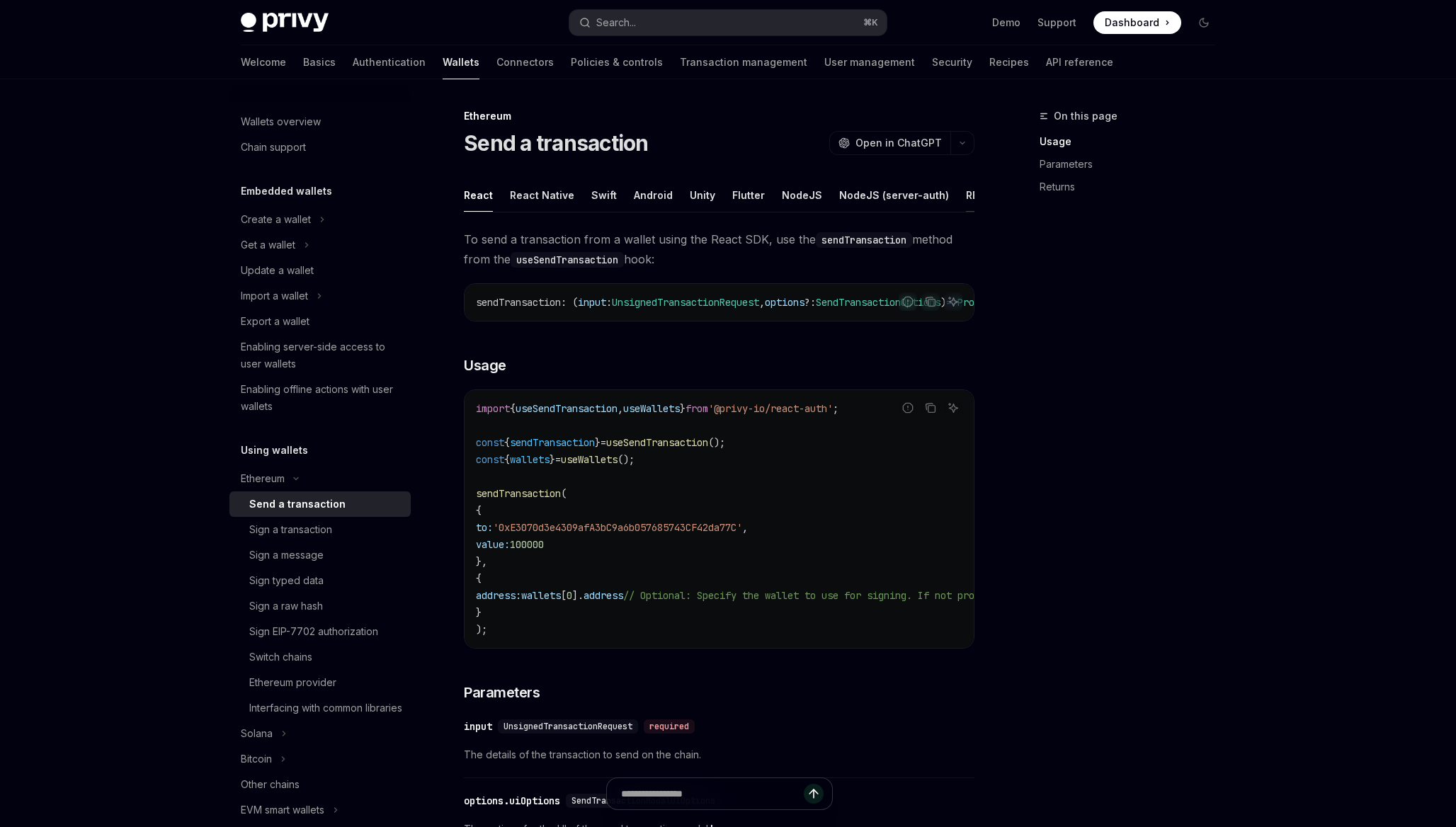
click at [966, 202] on div "REST API" at bounding box center [989, 195] width 45 height 33
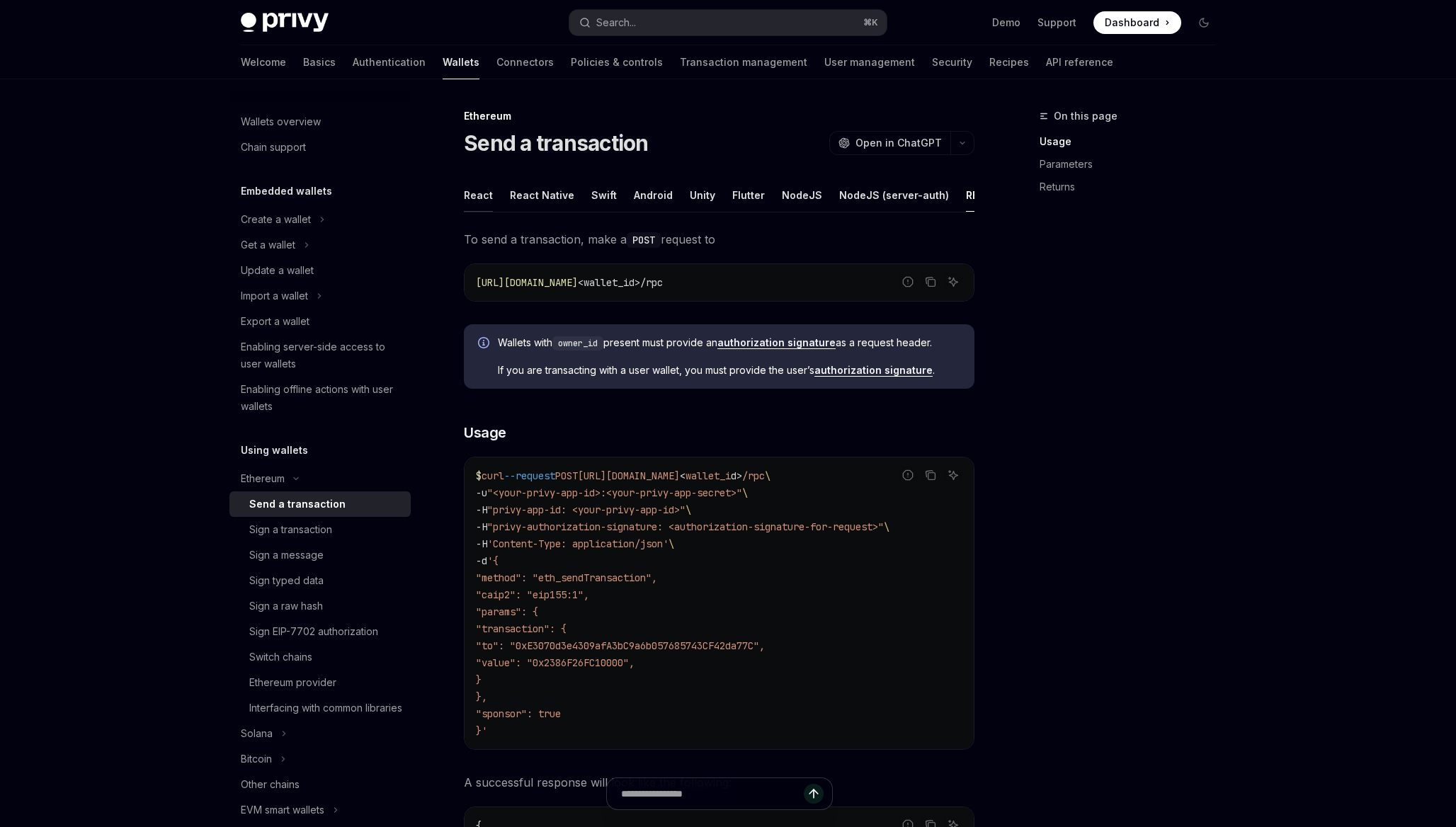
click at [484, 189] on div "React" at bounding box center [478, 195] width 29 height 33
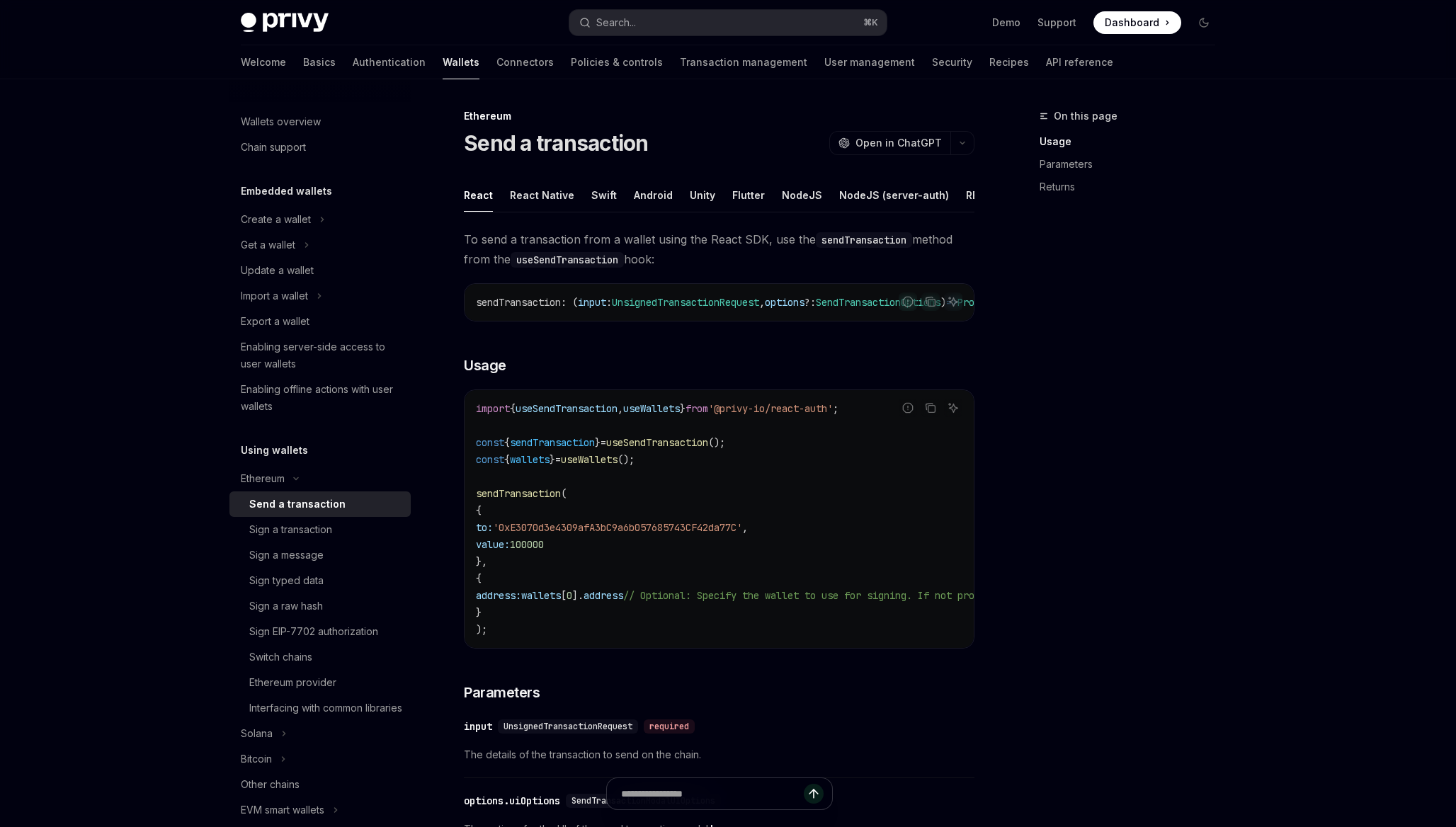
click at [494, 119] on div "Ethereum" at bounding box center [719, 116] width 511 height 14
click at [307, 475] on button "Ethereum" at bounding box center [320, 478] width 182 height 25
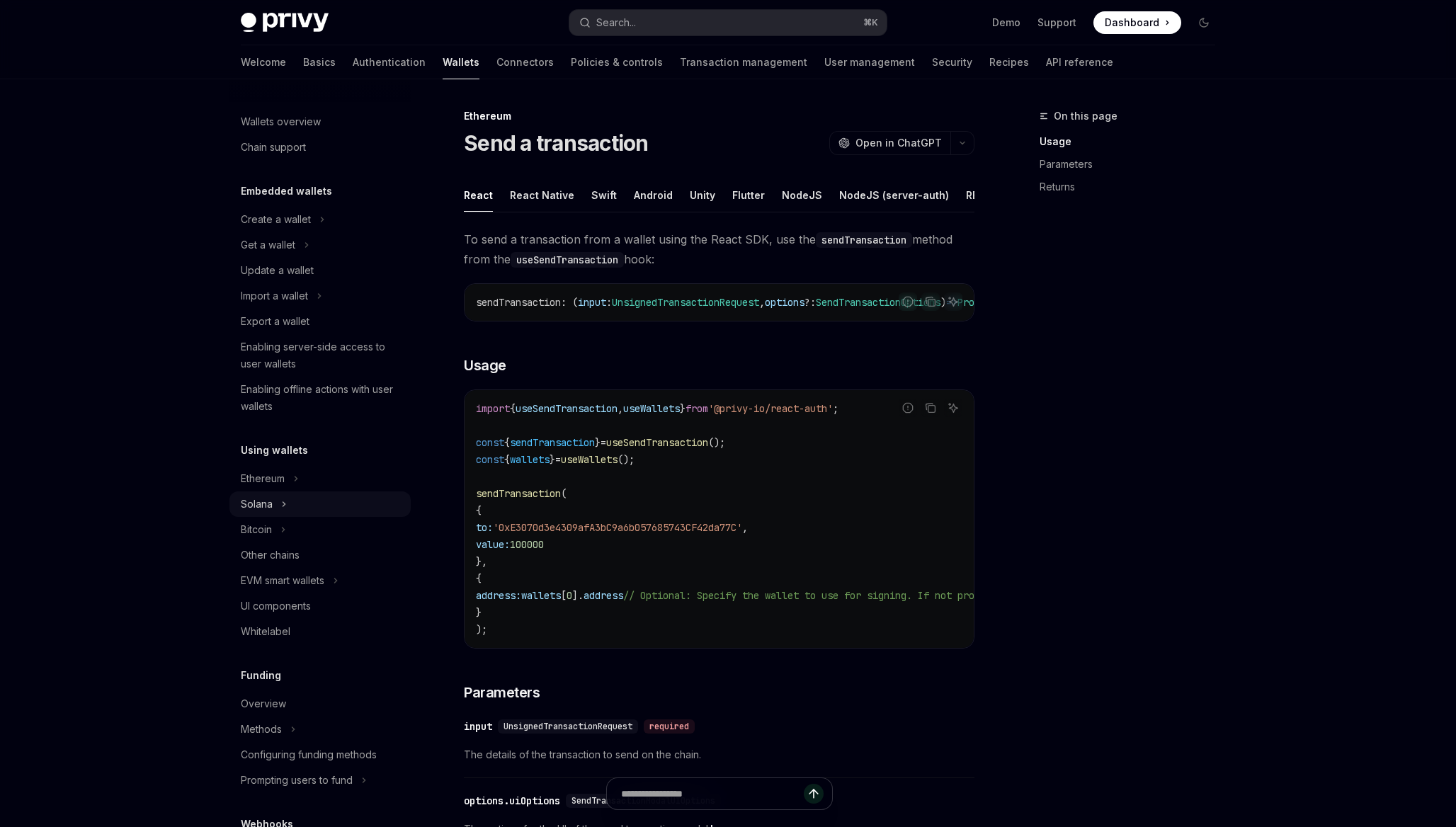
click at [297, 503] on button "Solana" at bounding box center [320, 504] width 182 height 25
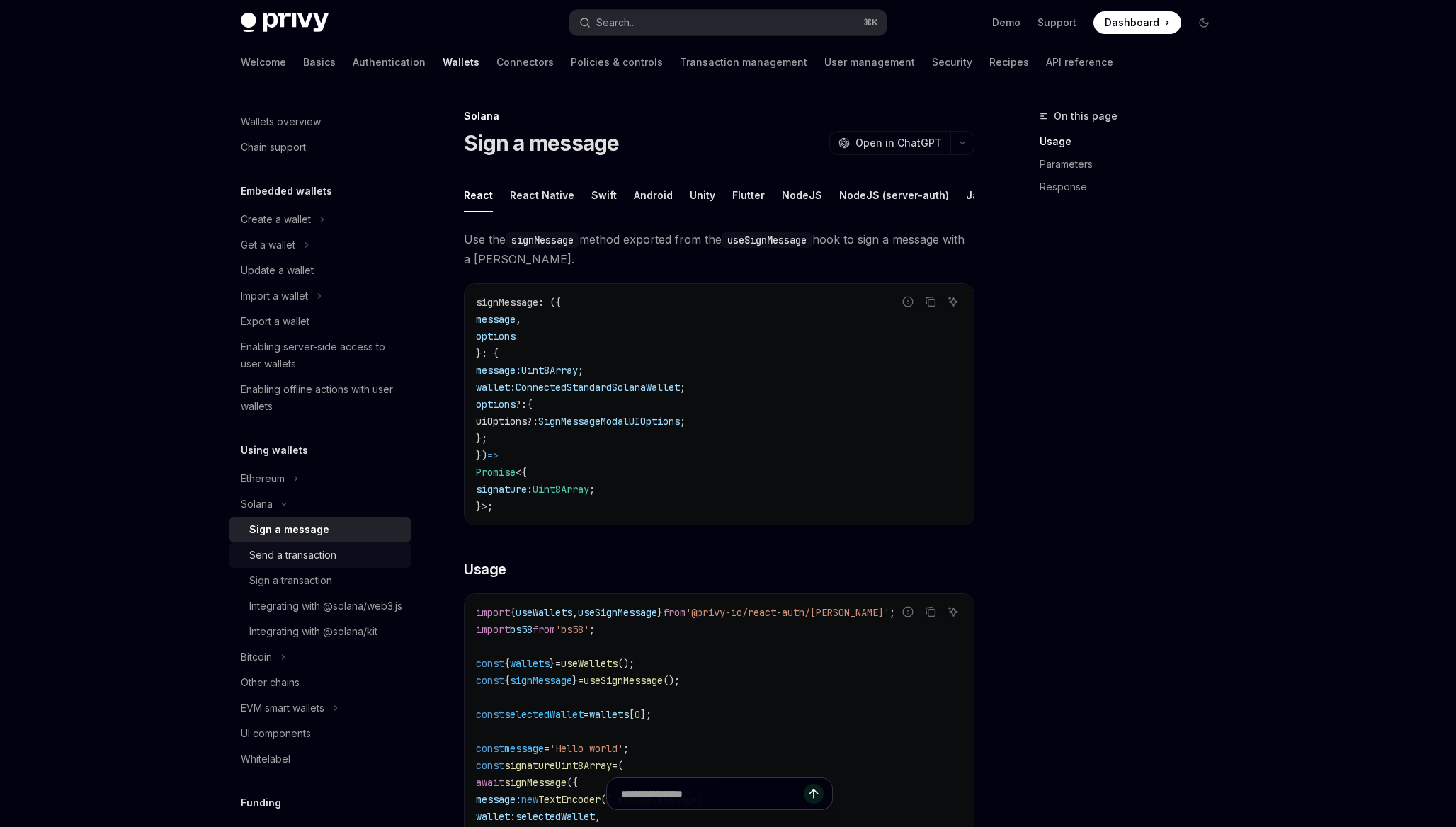
click at [302, 547] on div "Send a transaction" at bounding box center [293, 554] width 87 height 17
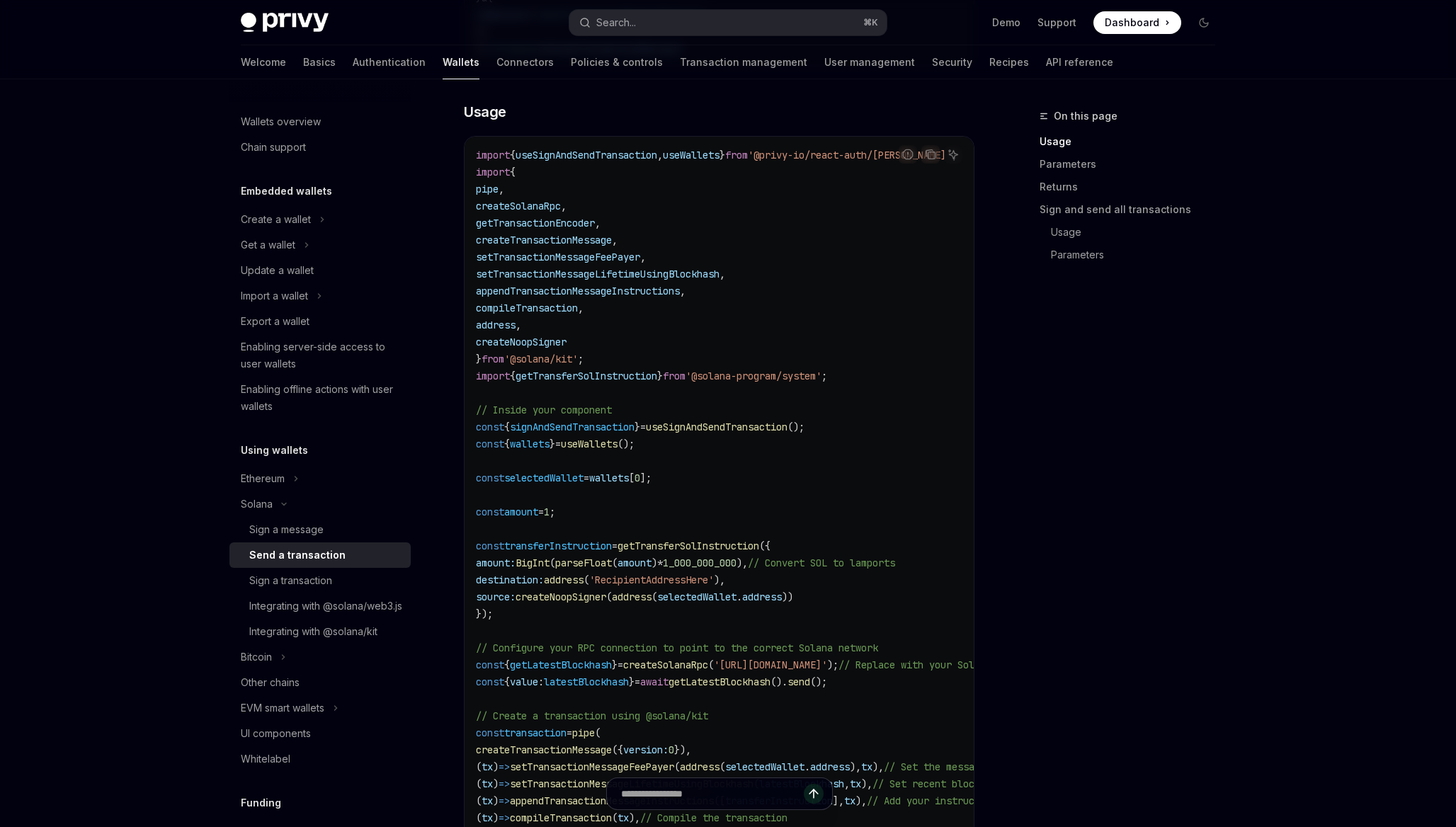
scroll to position [583, 0]
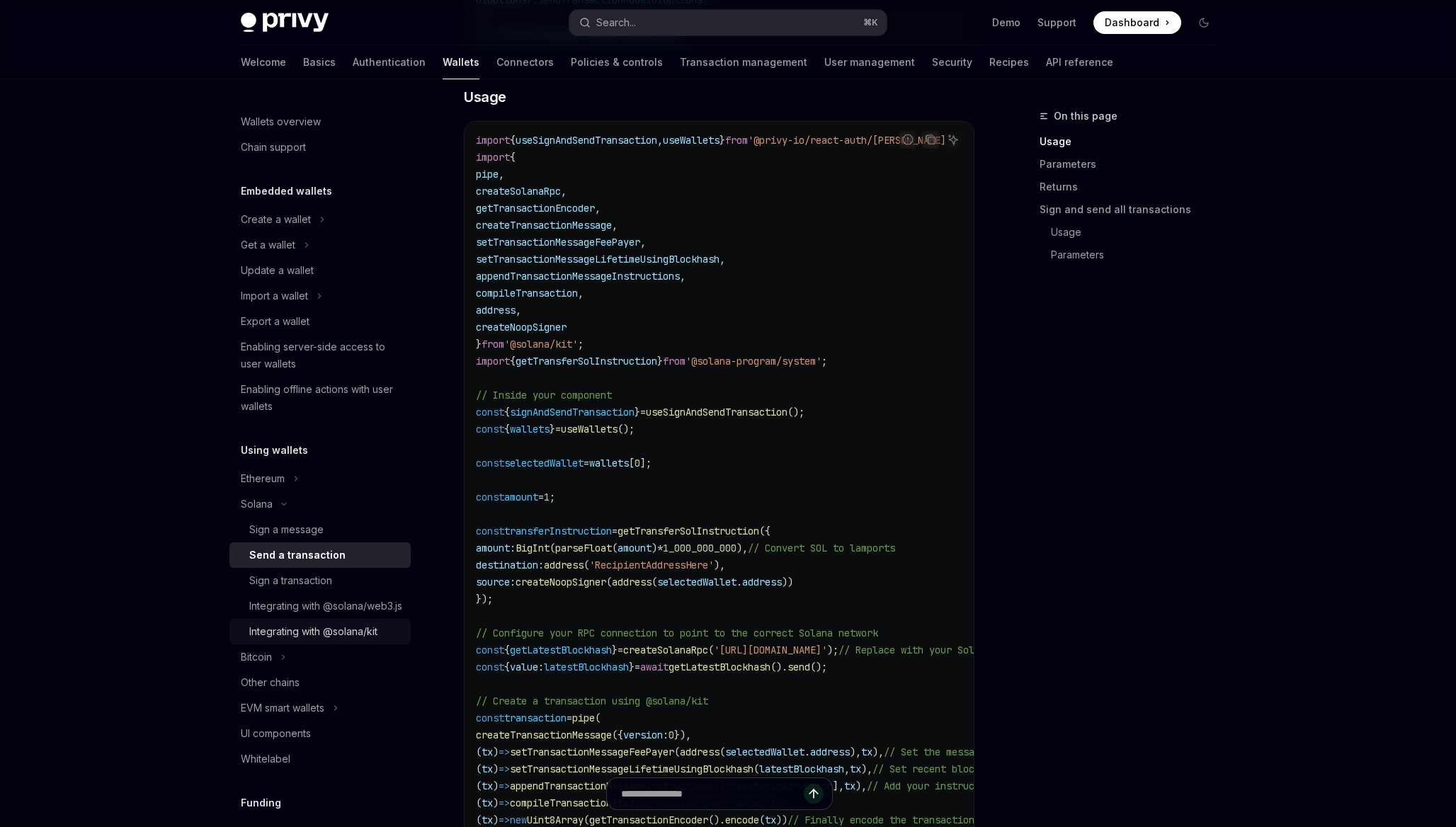
click at [357, 640] on div "Integrating with @solana/kit" at bounding box center [313, 631] width 128 height 17
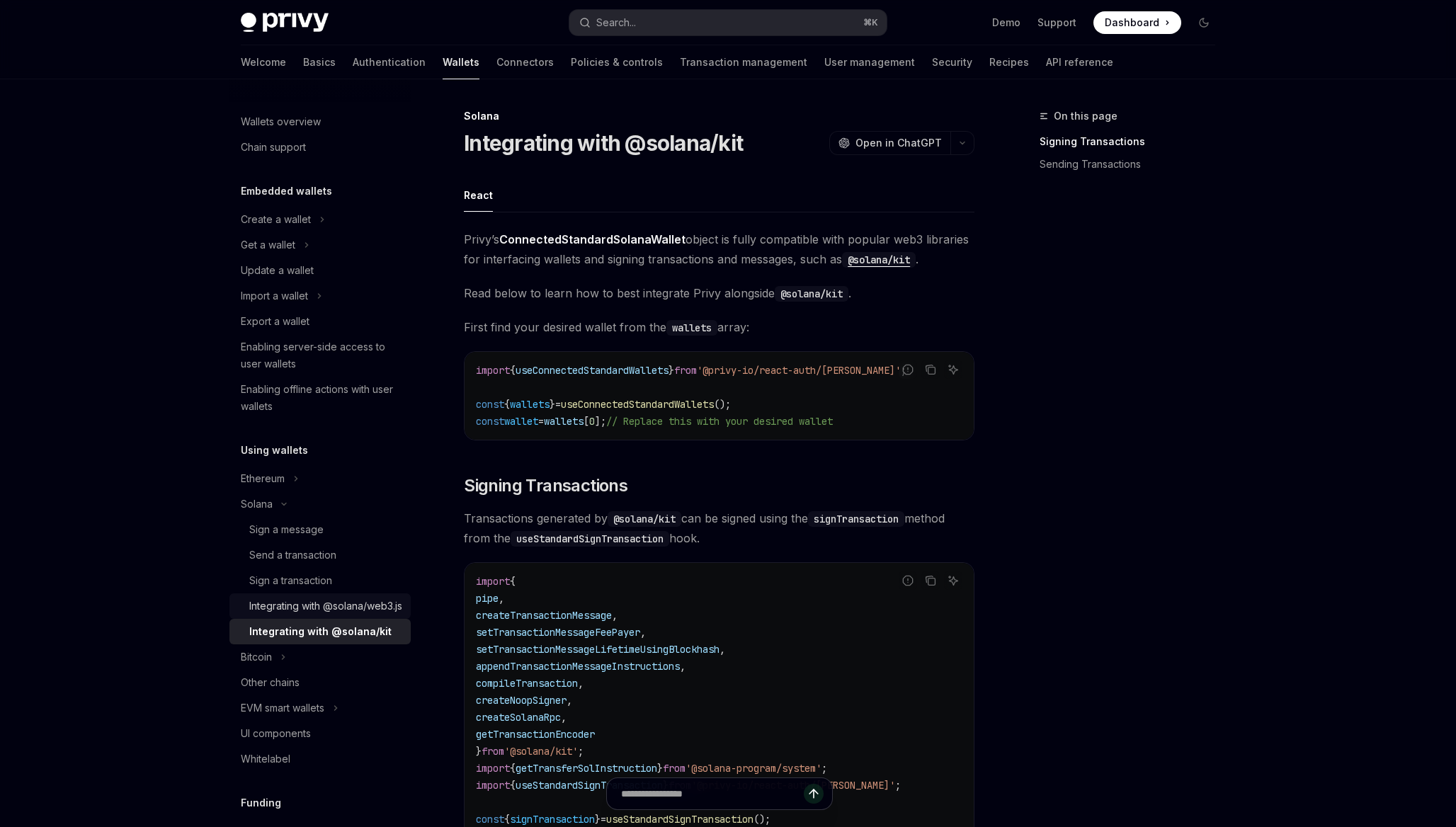
click at [370, 614] on div "Integrating with @solana/web3.js" at bounding box center [325, 605] width 153 height 17
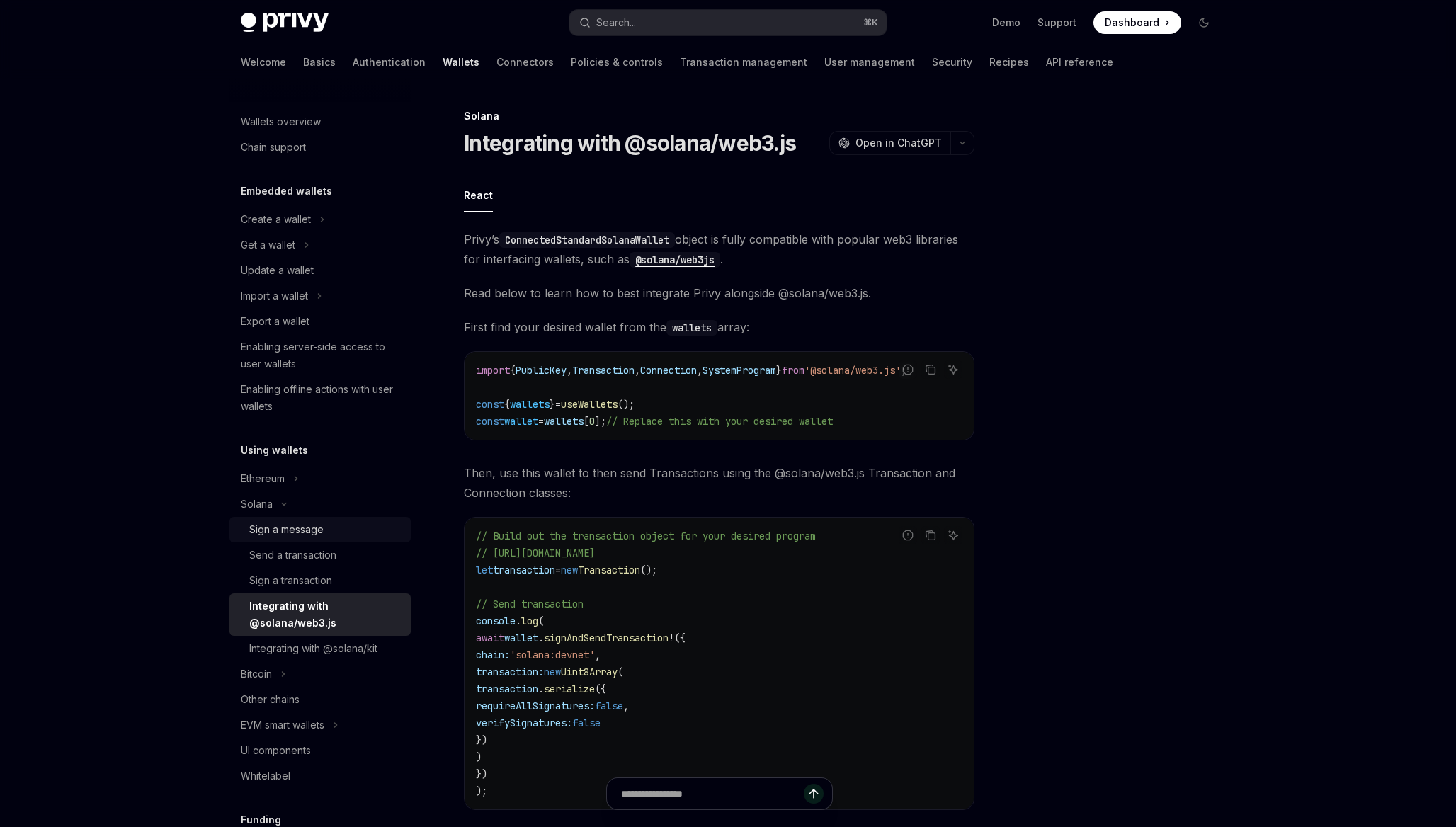
click at [341, 530] on div "Sign a message" at bounding box center [325, 529] width 153 height 17
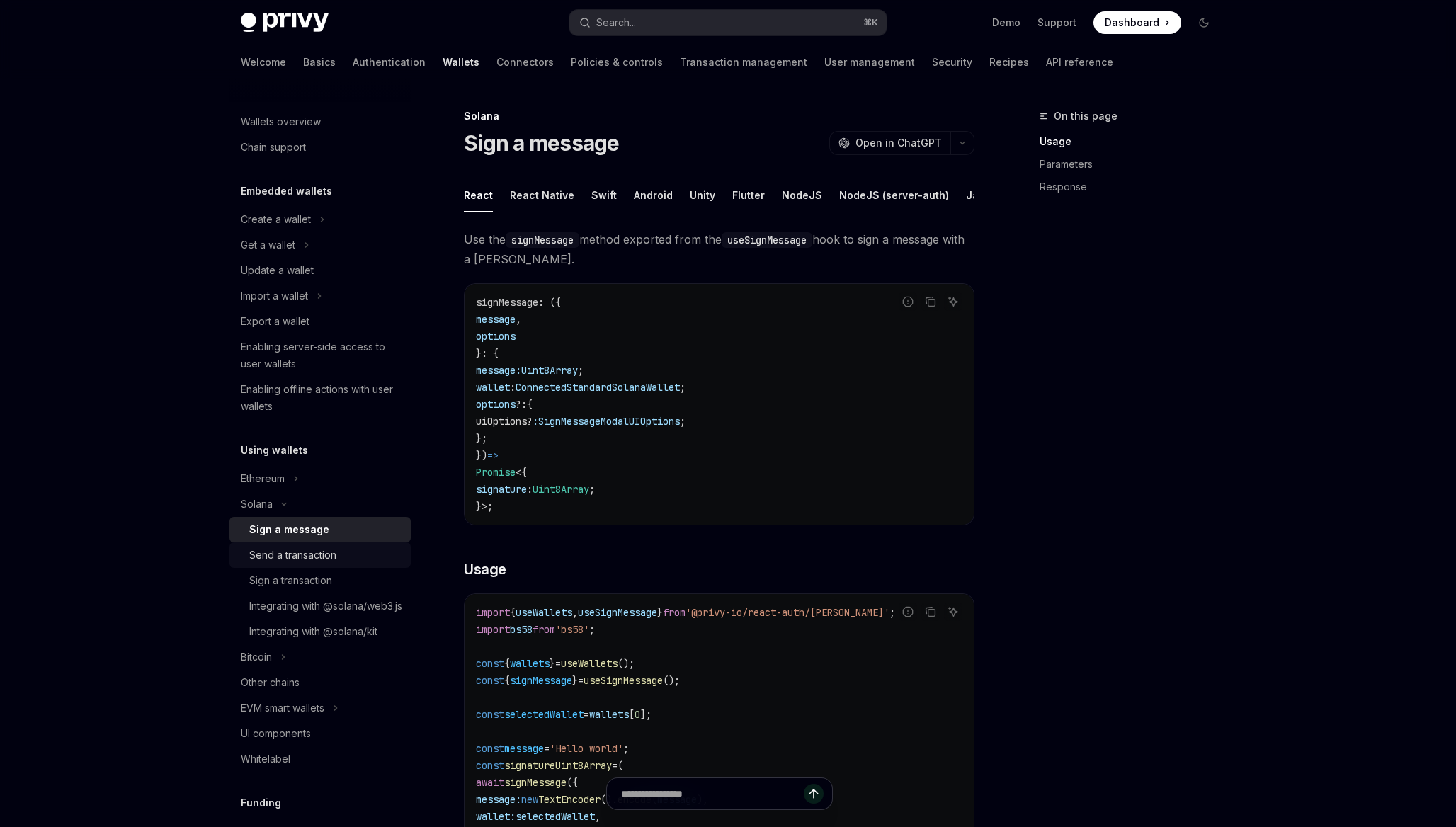
click at [337, 552] on div "Send a transaction" at bounding box center [325, 554] width 153 height 17
type textarea "*"
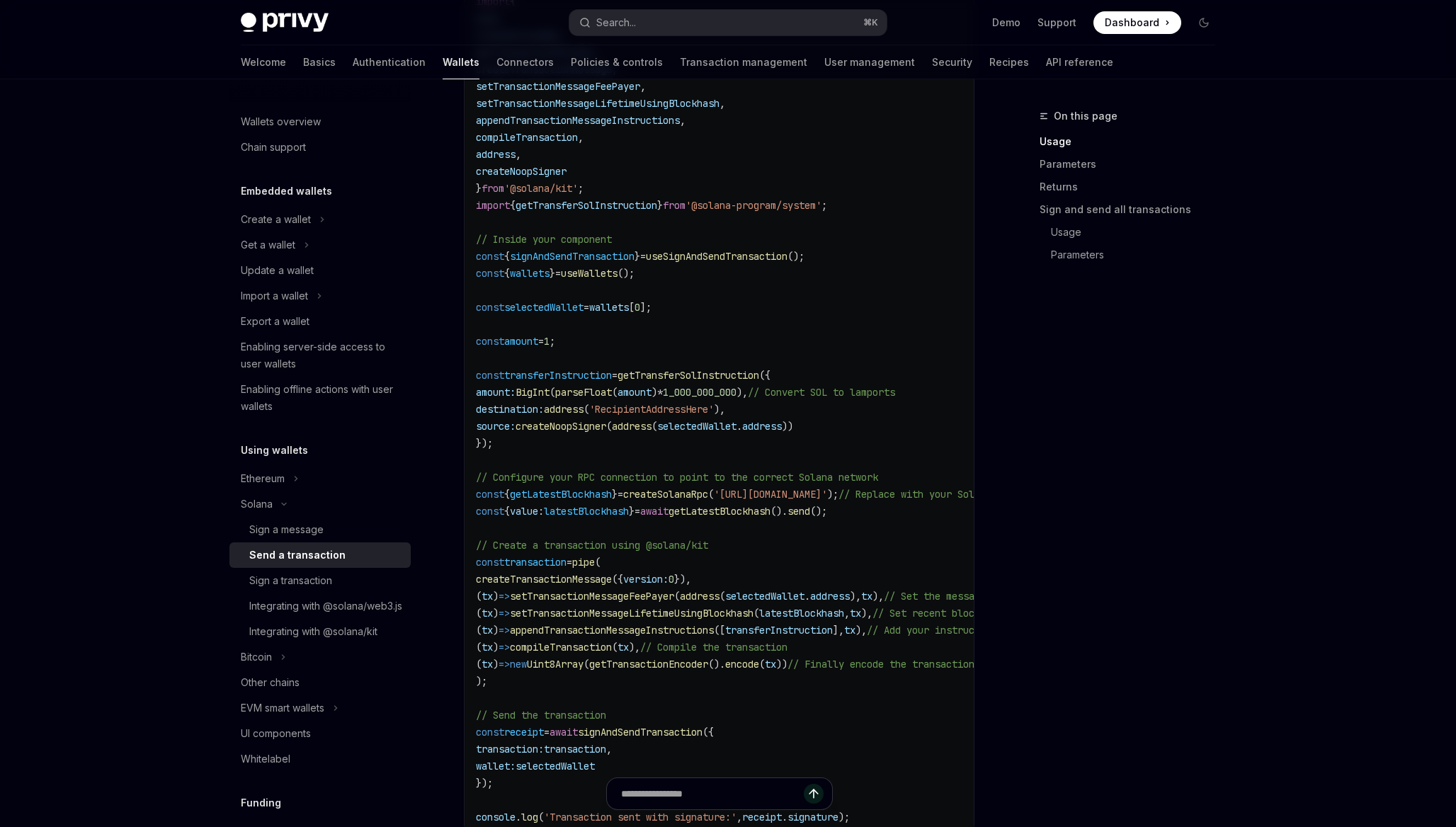
scroll to position [721, 0]
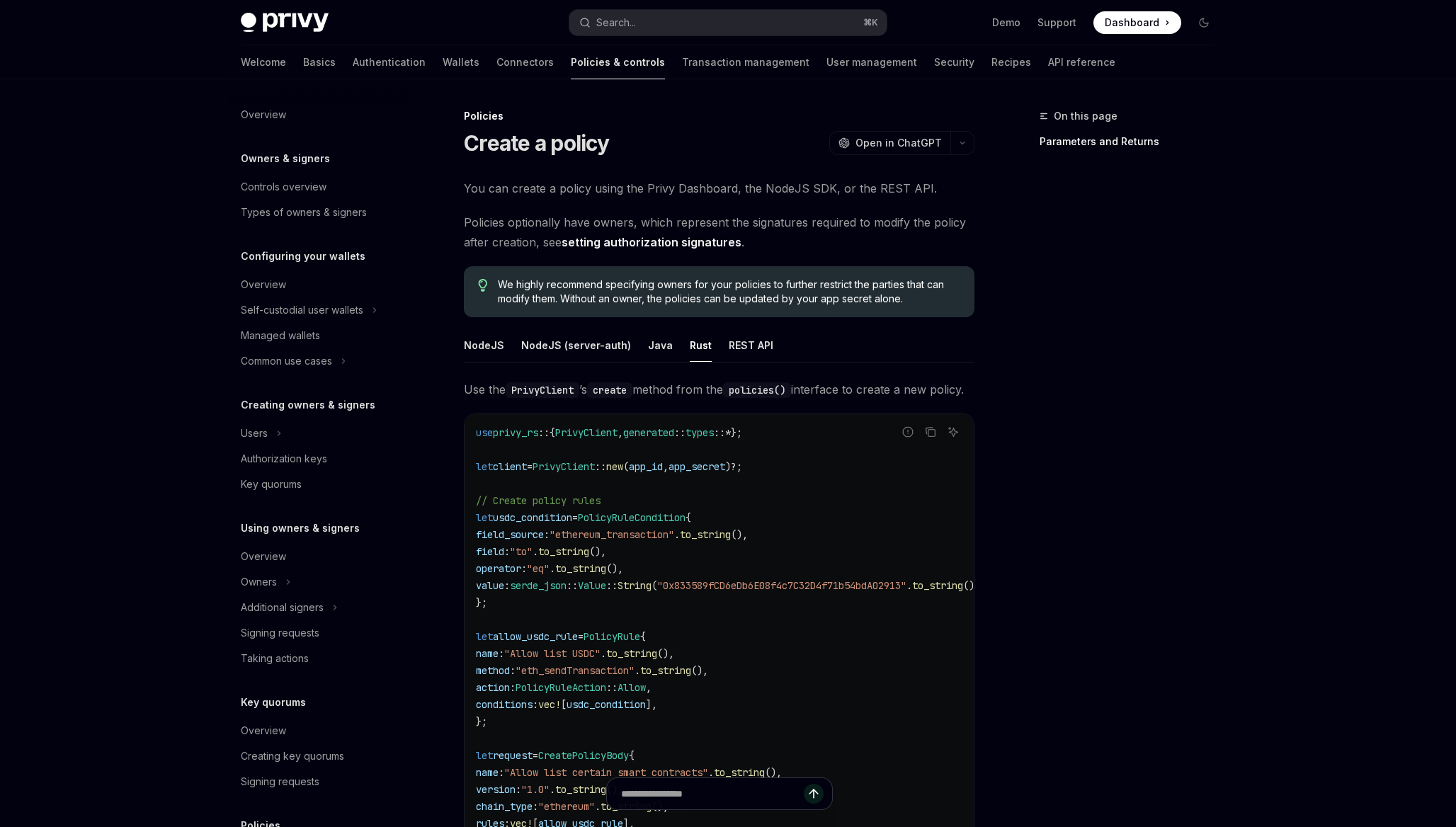
scroll to position [170, 0]
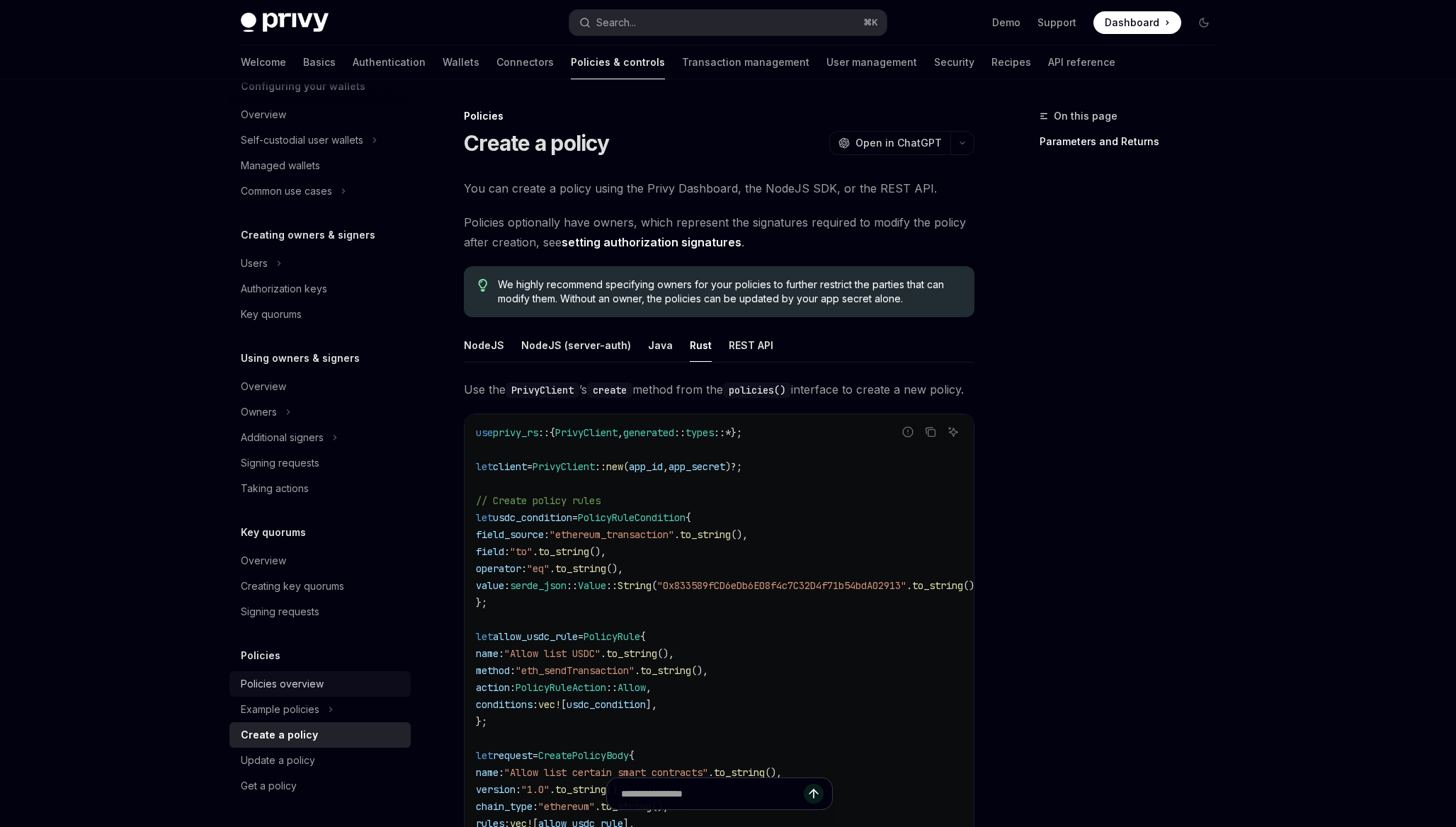
click at [306, 682] on div "Policies overview" at bounding box center [282, 683] width 83 height 17
type textarea "*"
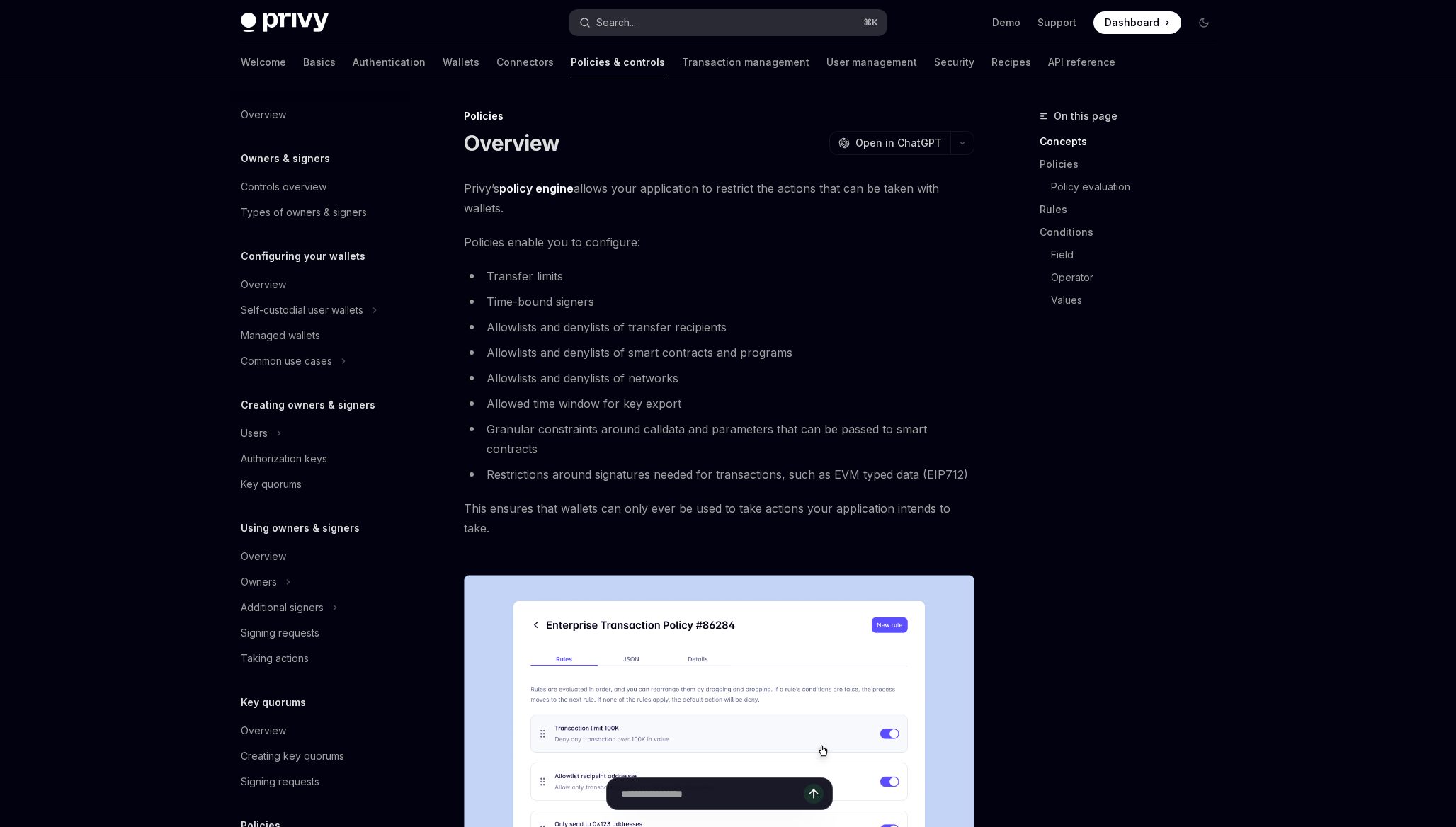
click at [667, 20] on button "Search... ⌘ K" at bounding box center [728, 22] width 318 height 25
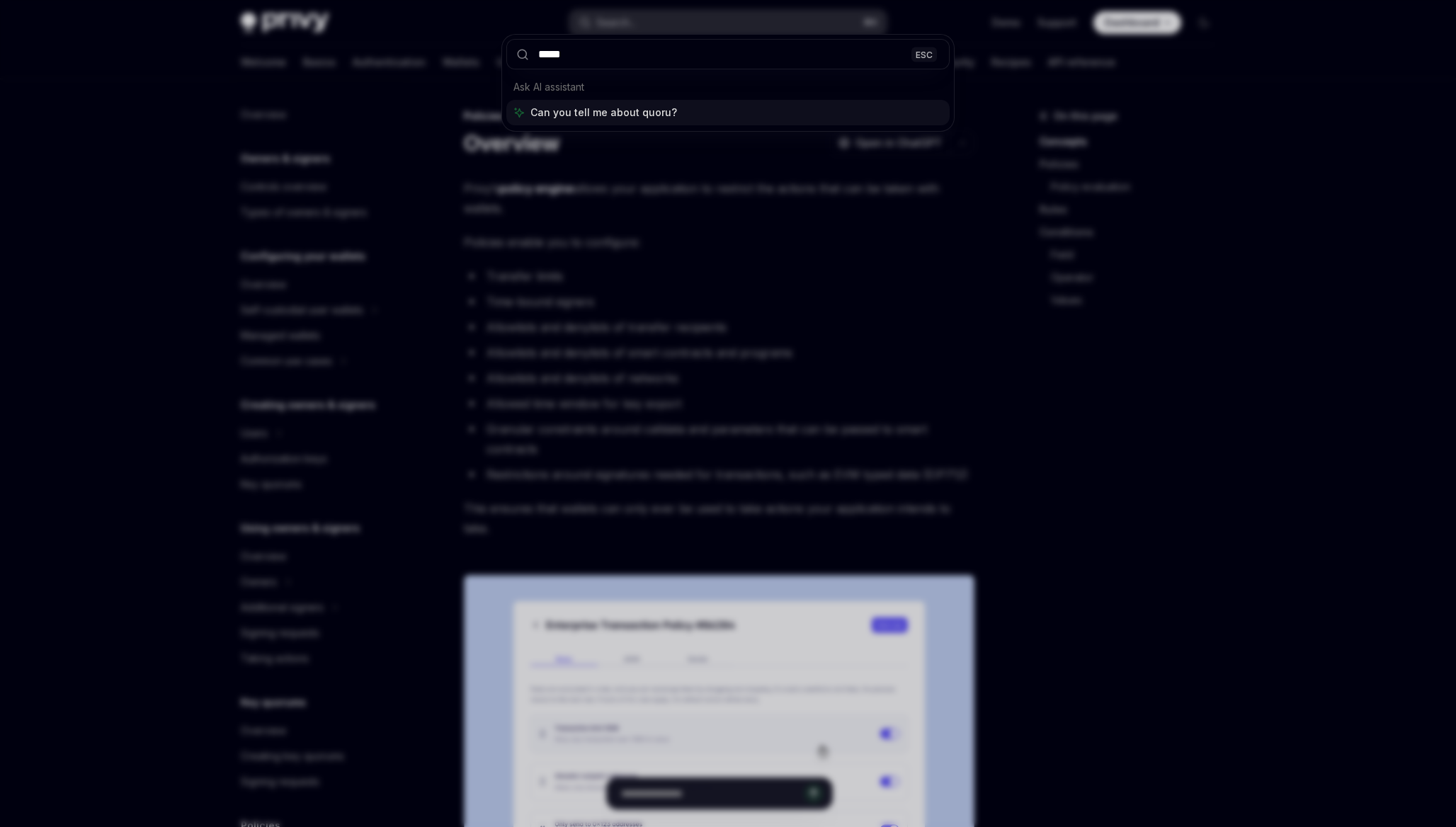
type input "******"
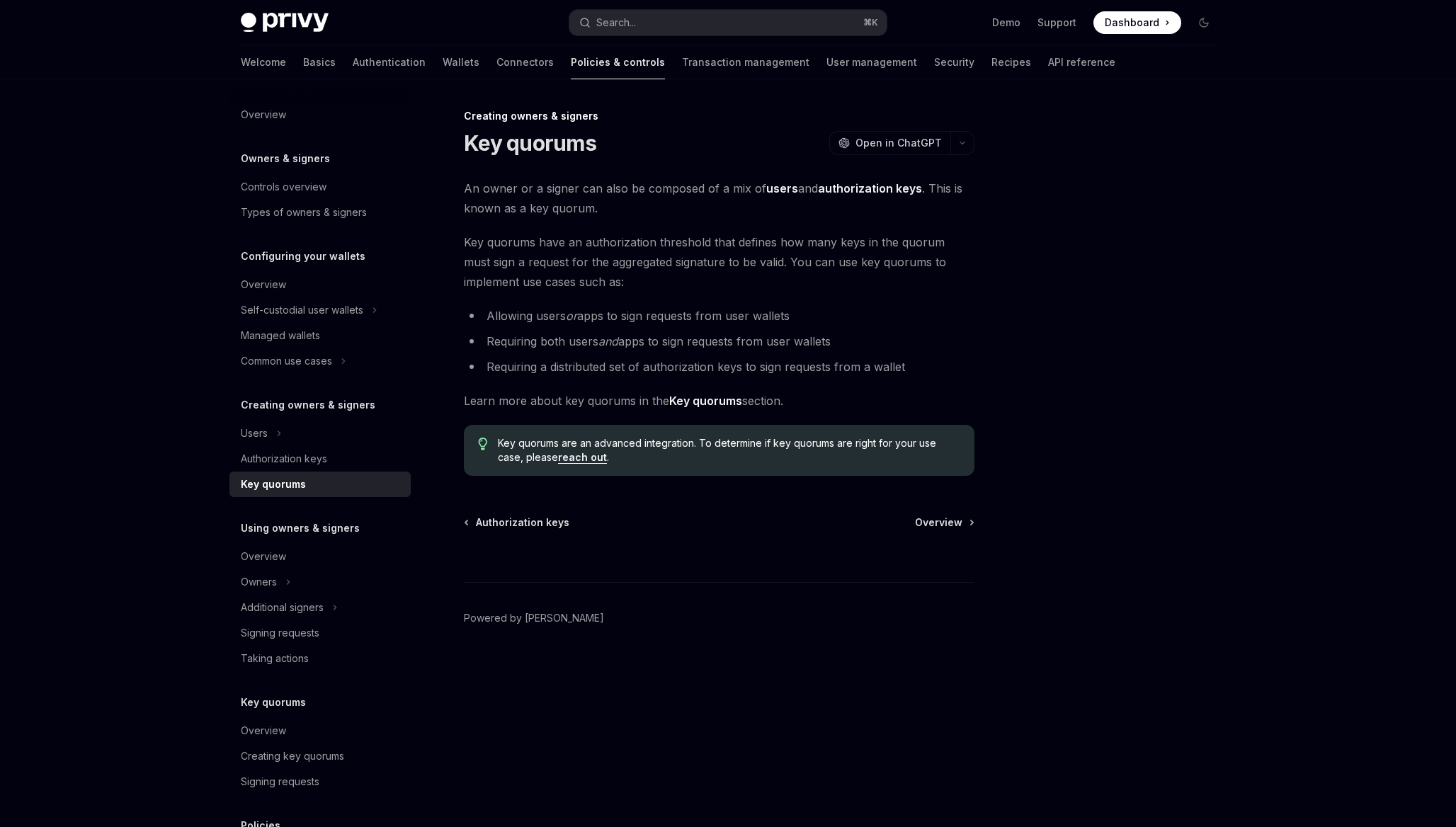
click at [730, 403] on strong "Key quorums" at bounding box center [705, 400] width 73 height 14
type textarea "*"
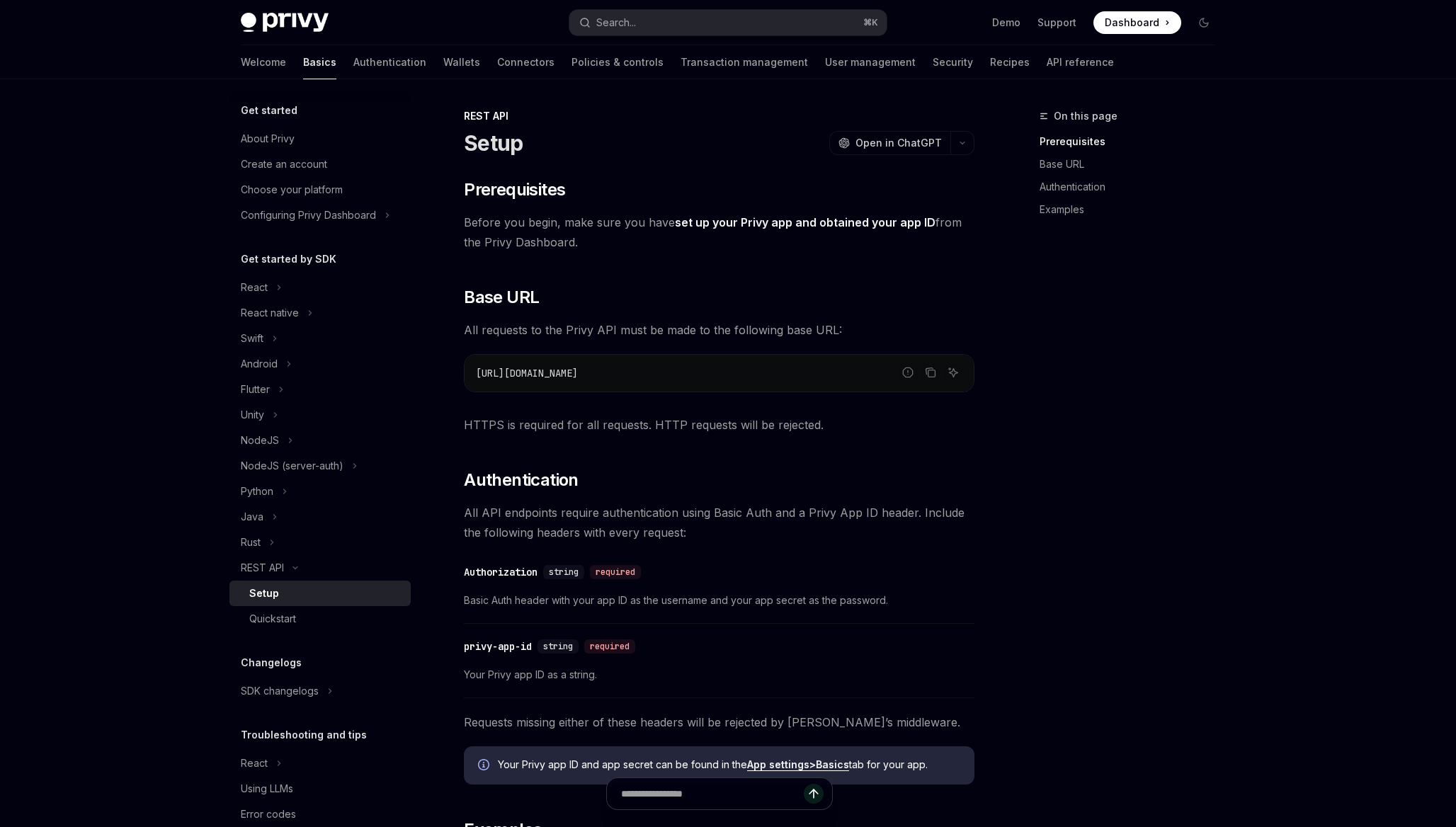
click at [955, 67] on div "Welcome Basics Authentication Wallets Connectors Policies & controls Transactio…" at bounding box center [677, 62] width 873 height 34
click at [1047, 67] on link "API reference" at bounding box center [1080, 62] width 67 height 34
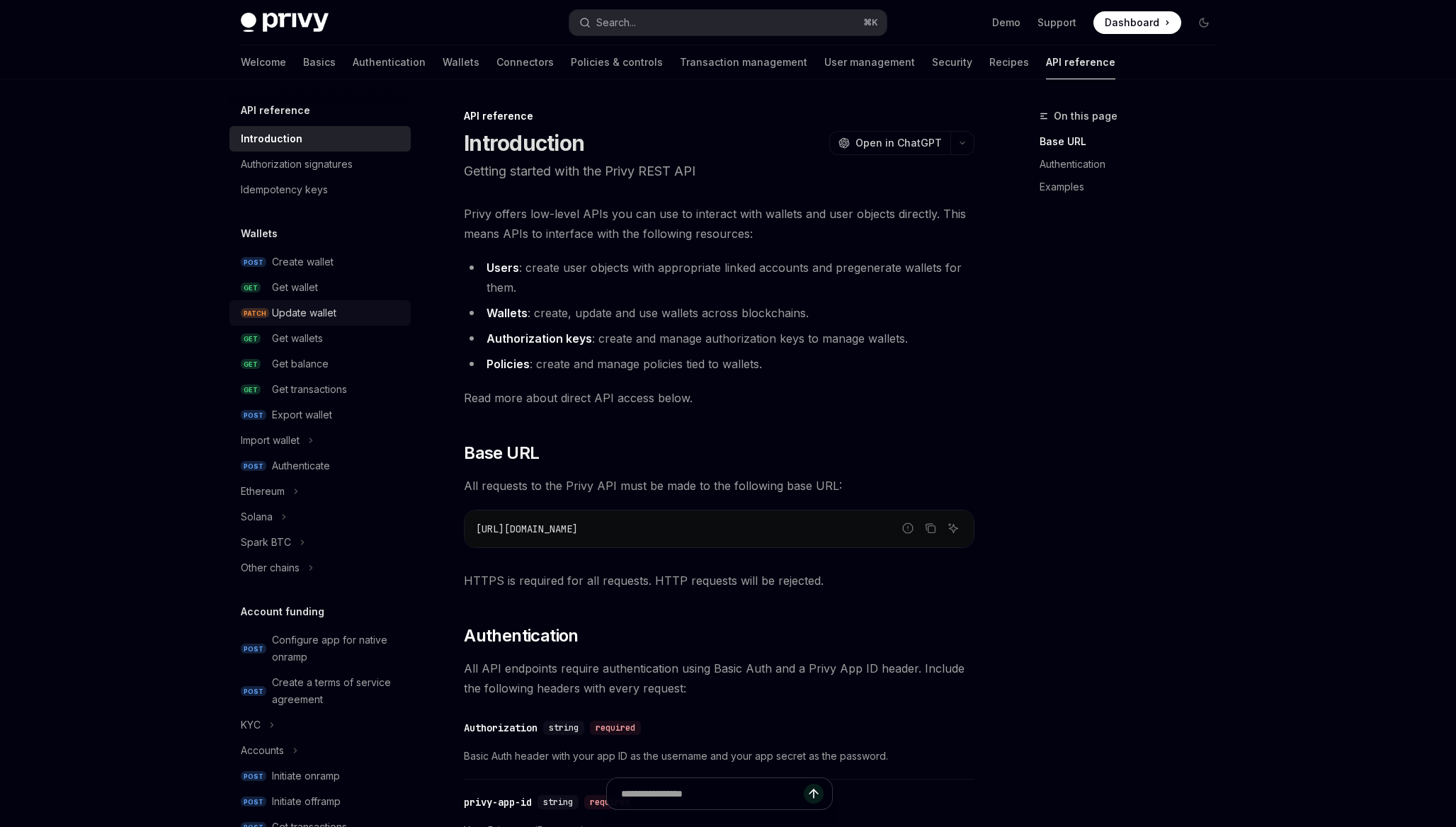
click at [310, 308] on div "Update wallet" at bounding box center [304, 312] width 64 height 17
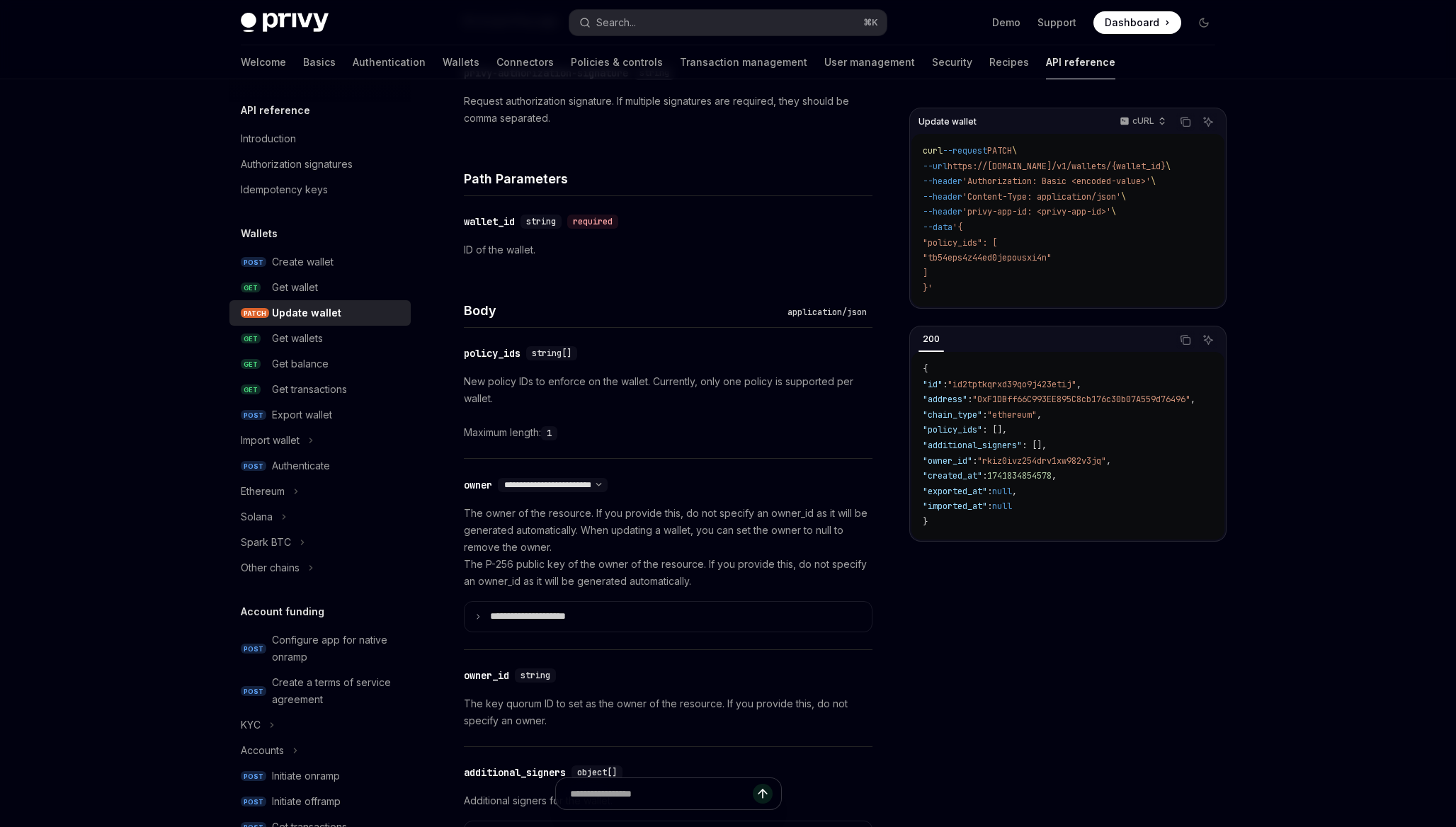
scroll to position [491, 0]
click at [312, 440] on icon "Toggle Import wallet section" at bounding box center [311, 440] width 2 height 4
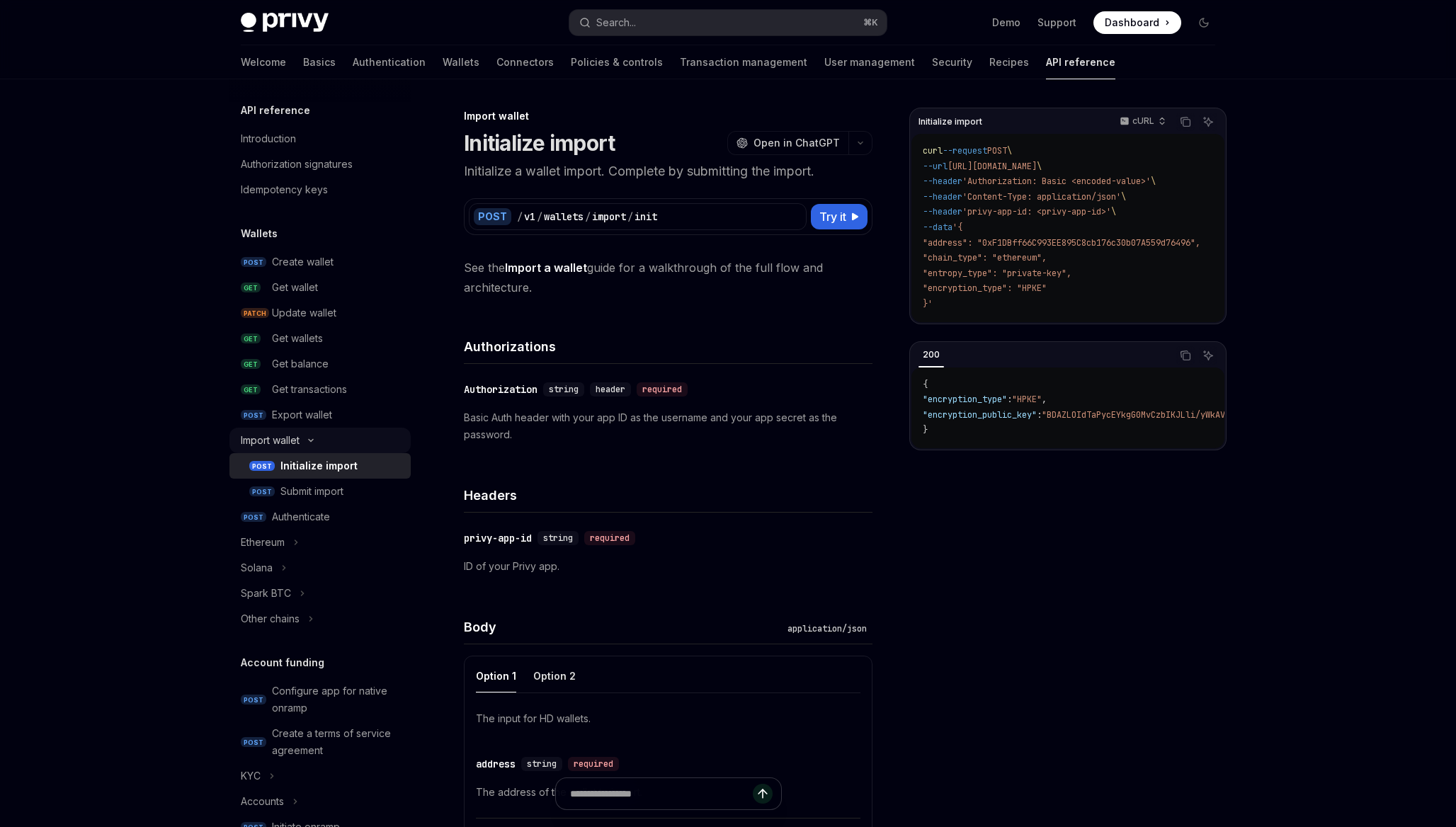
click at [323, 440] on button "Import wallet" at bounding box center [320, 440] width 182 height 25
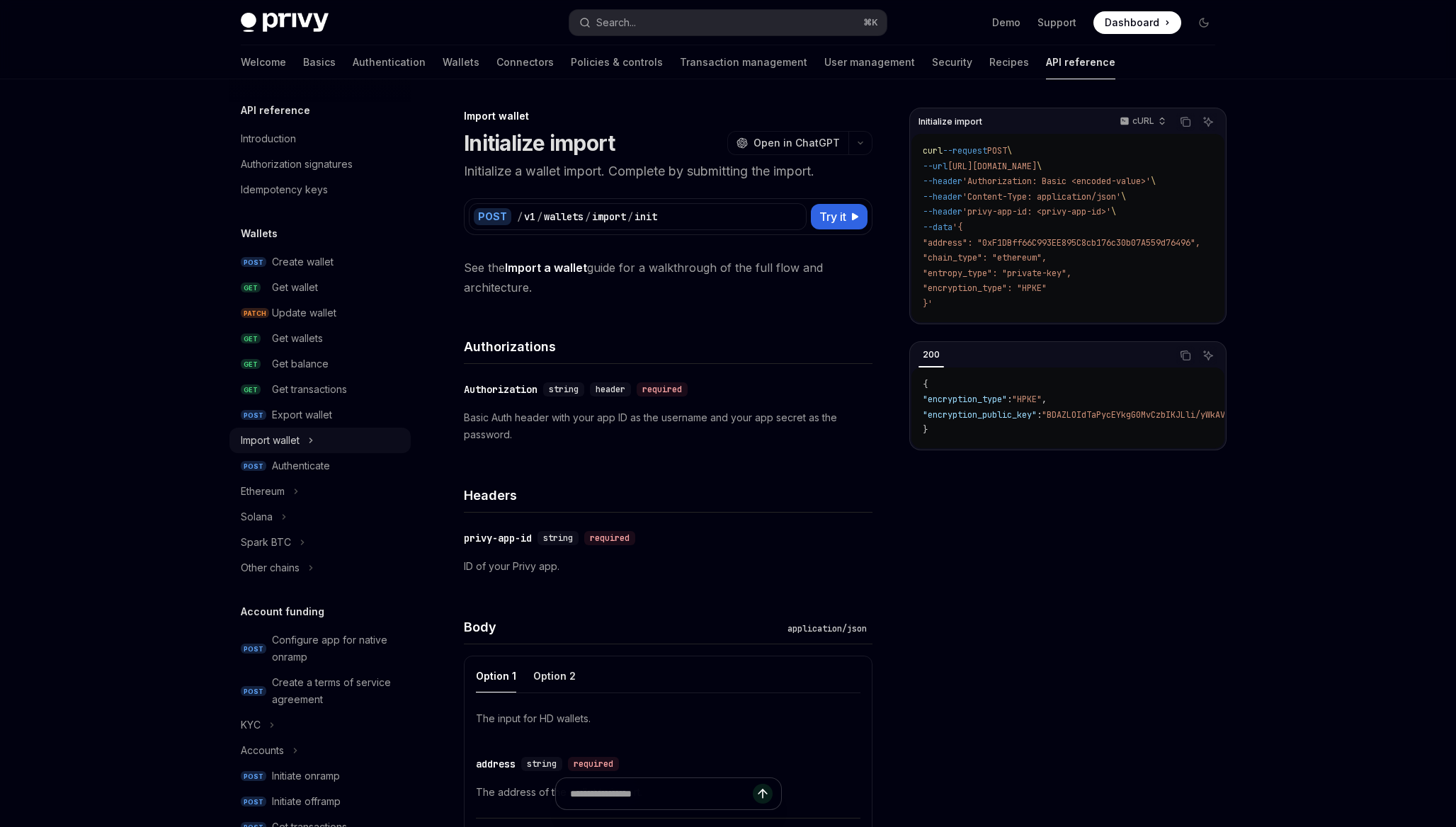
click at [323, 440] on button "Import wallet" at bounding box center [320, 440] width 182 height 25
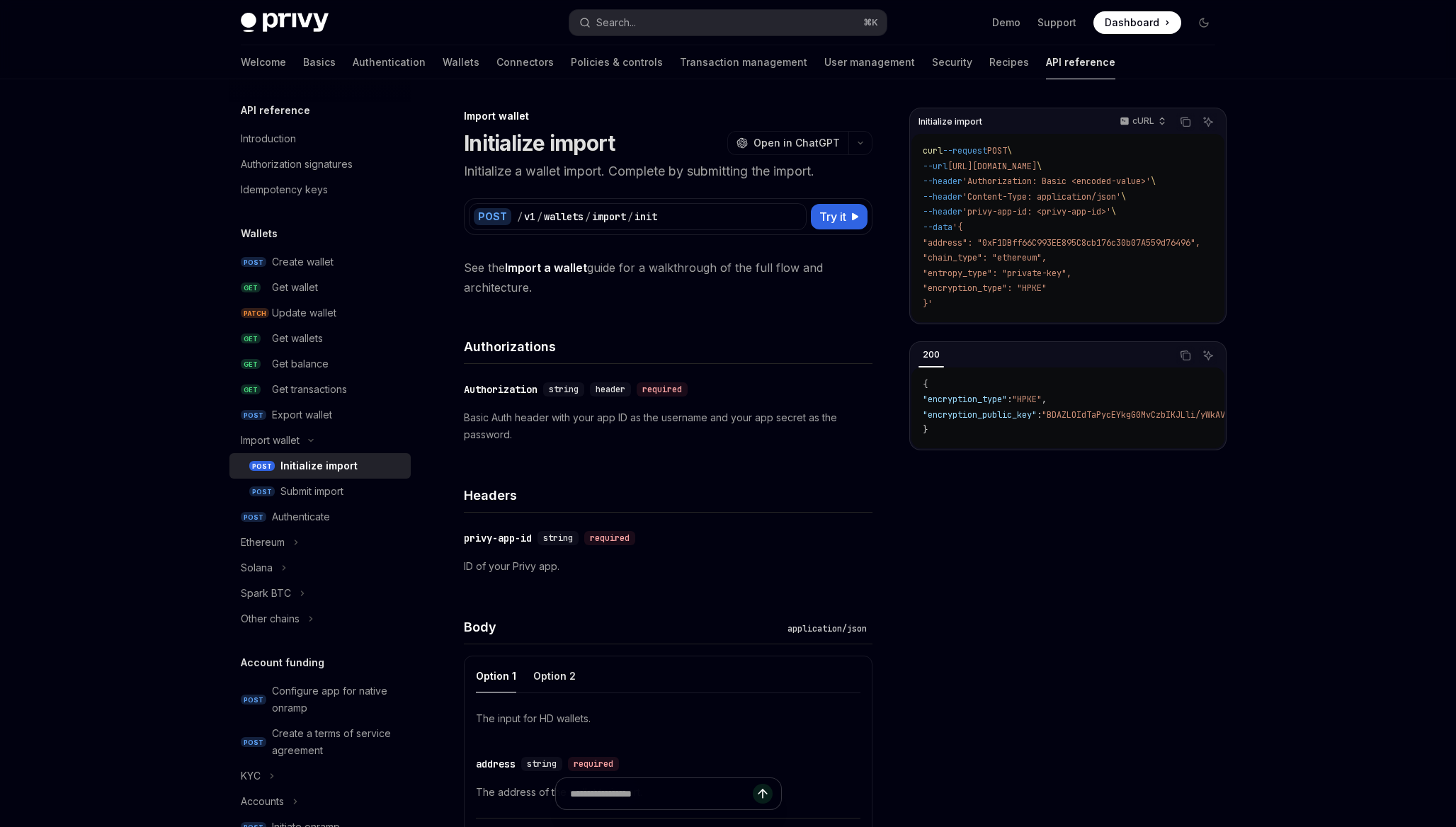
click at [345, 471] on div "Initialize import" at bounding box center [319, 466] width 77 height 17
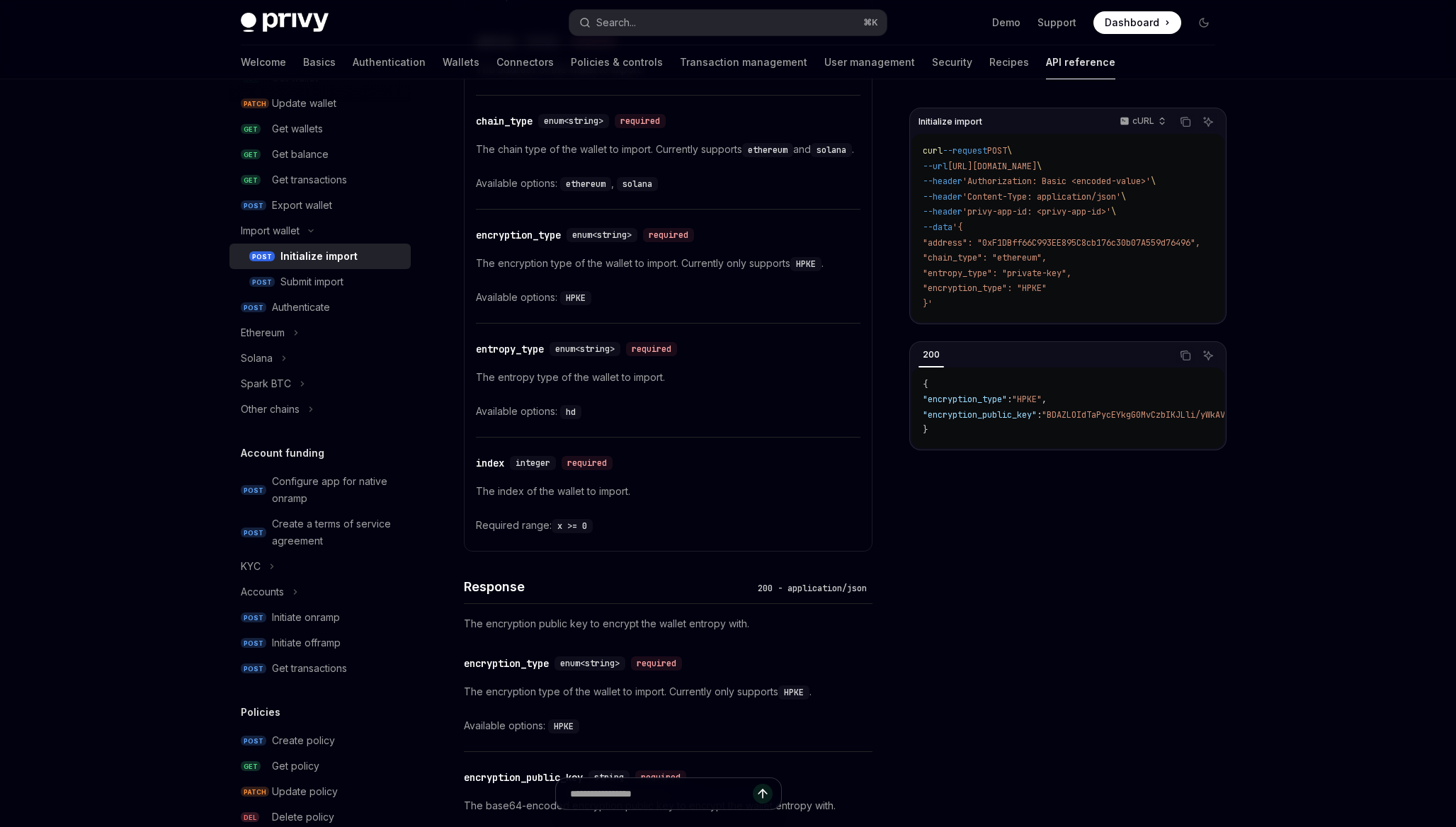
scroll to position [692, 0]
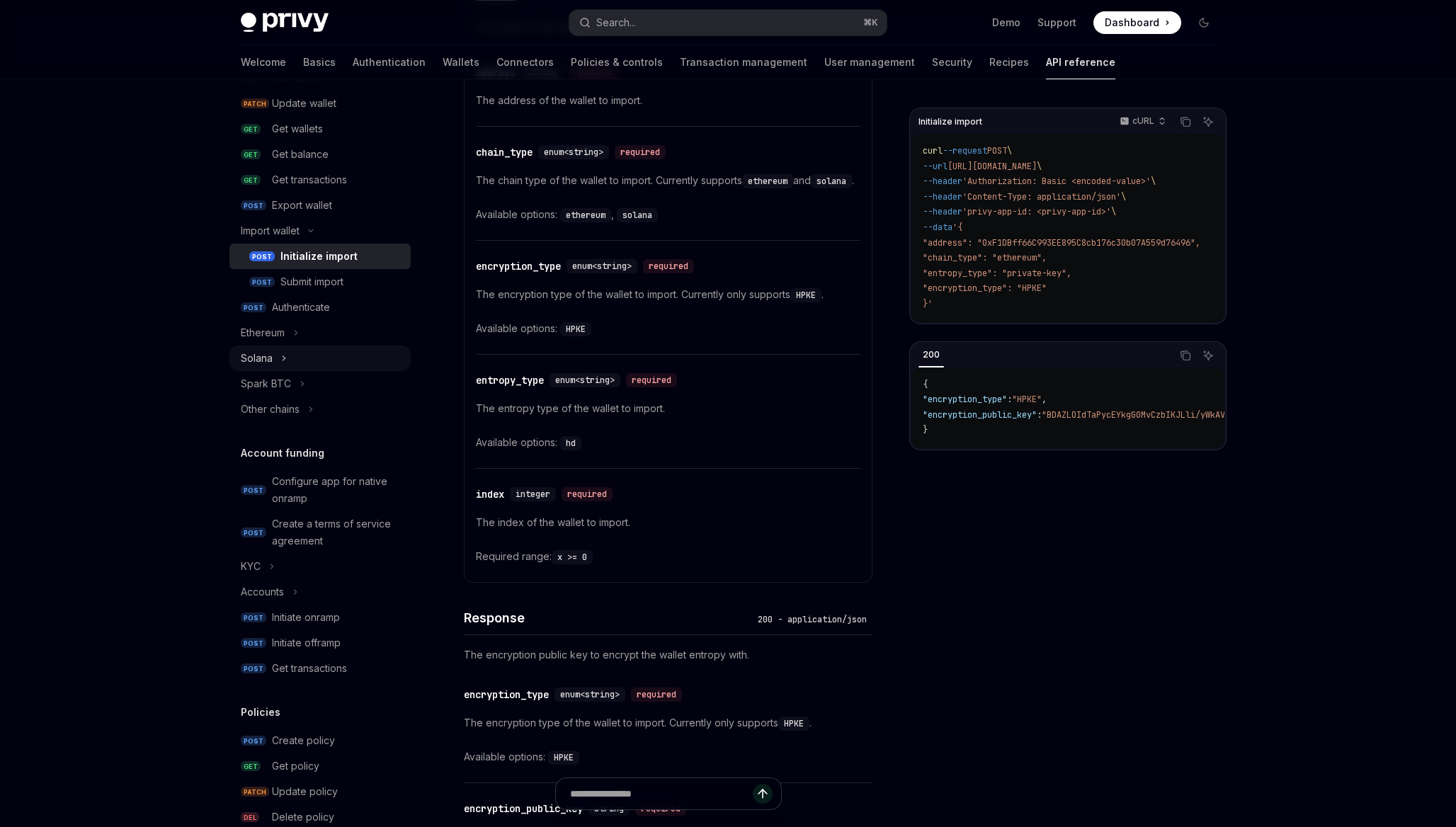
click at [403, 350] on button "Solana" at bounding box center [320, 358] width 182 height 25
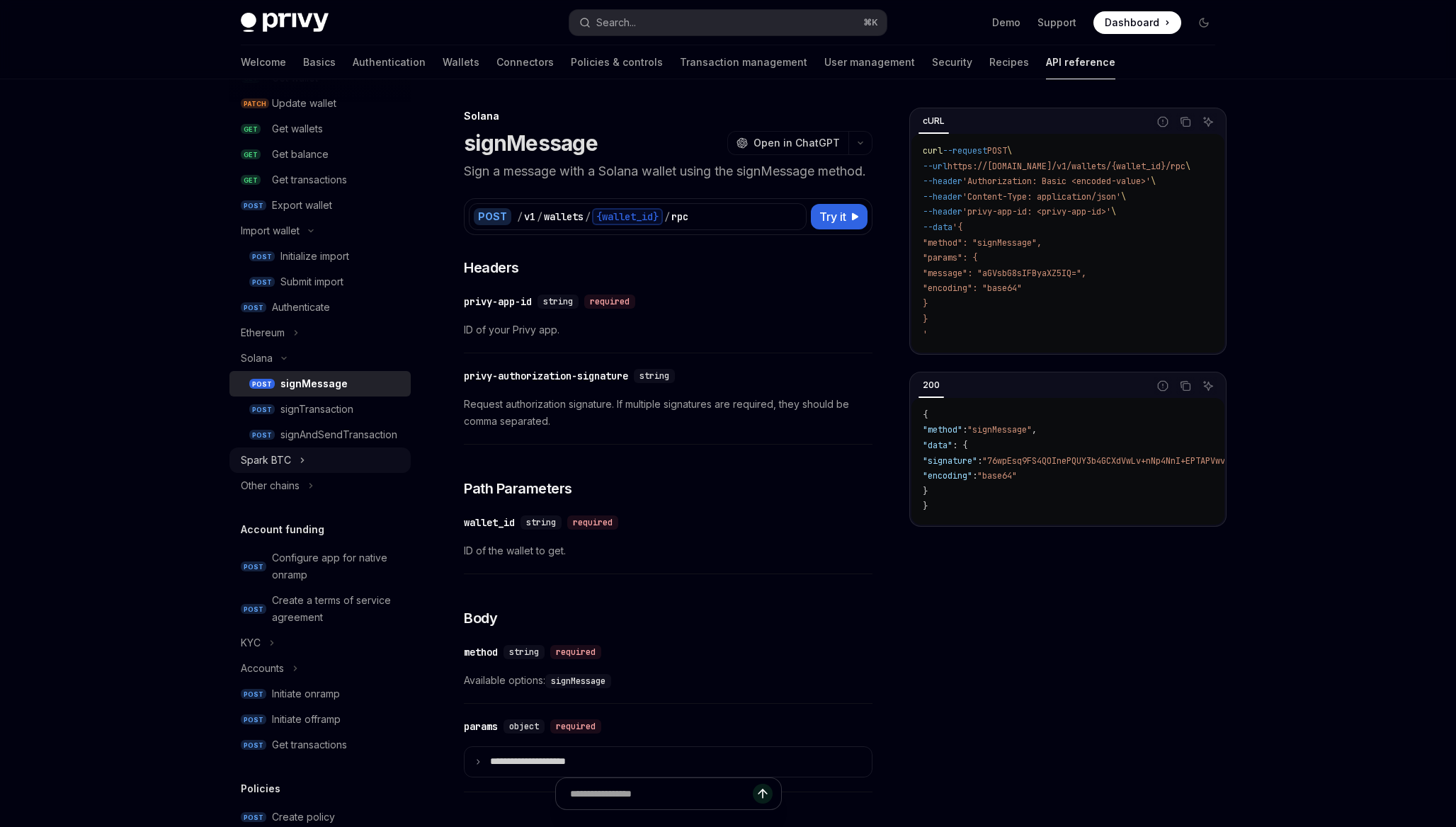
click at [372, 452] on button "Spark BTC" at bounding box center [320, 460] width 182 height 25
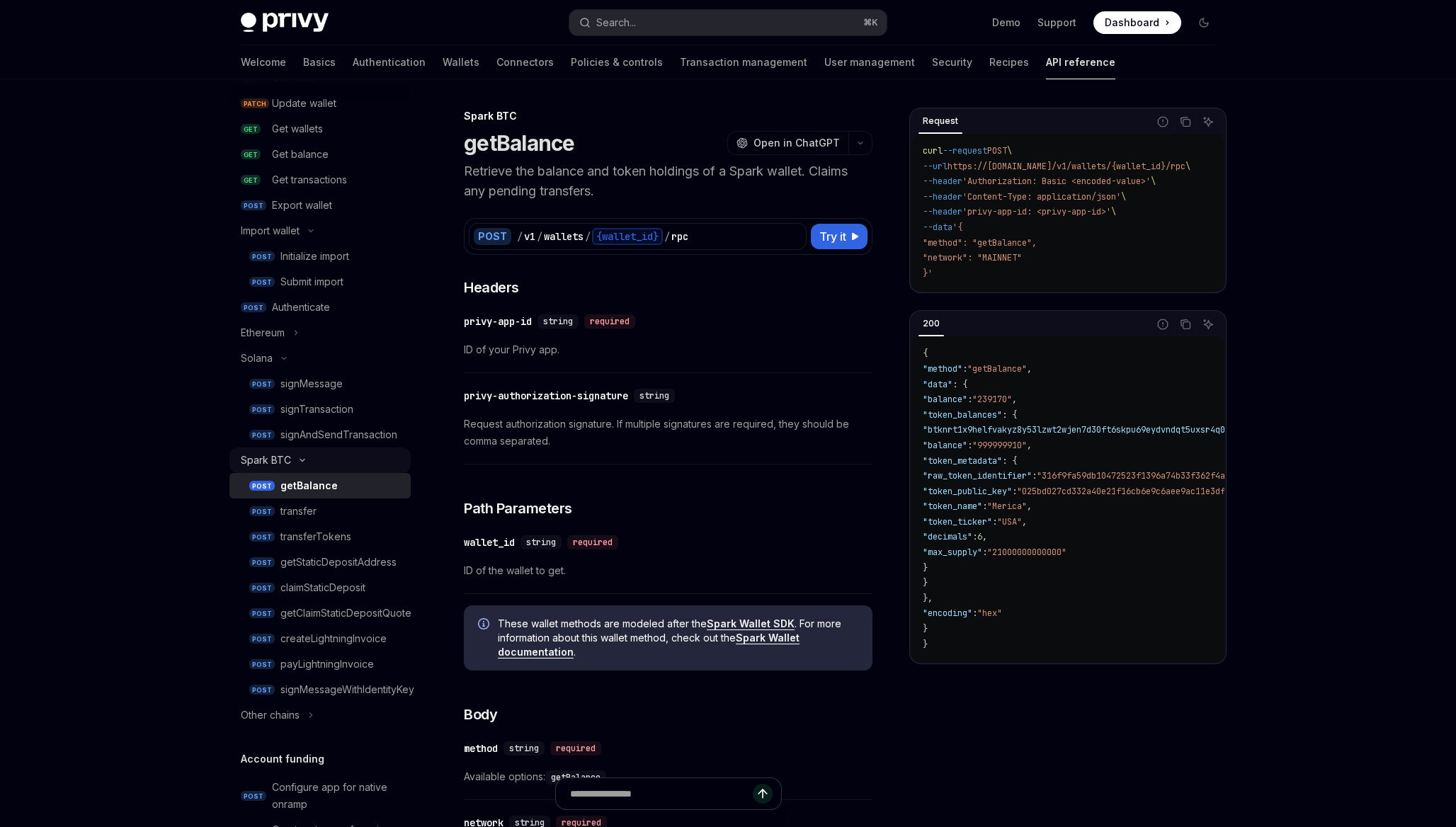
click at [372, 452] on button "Spark BTC" at bounding box center [320, 460] width 182 height 25
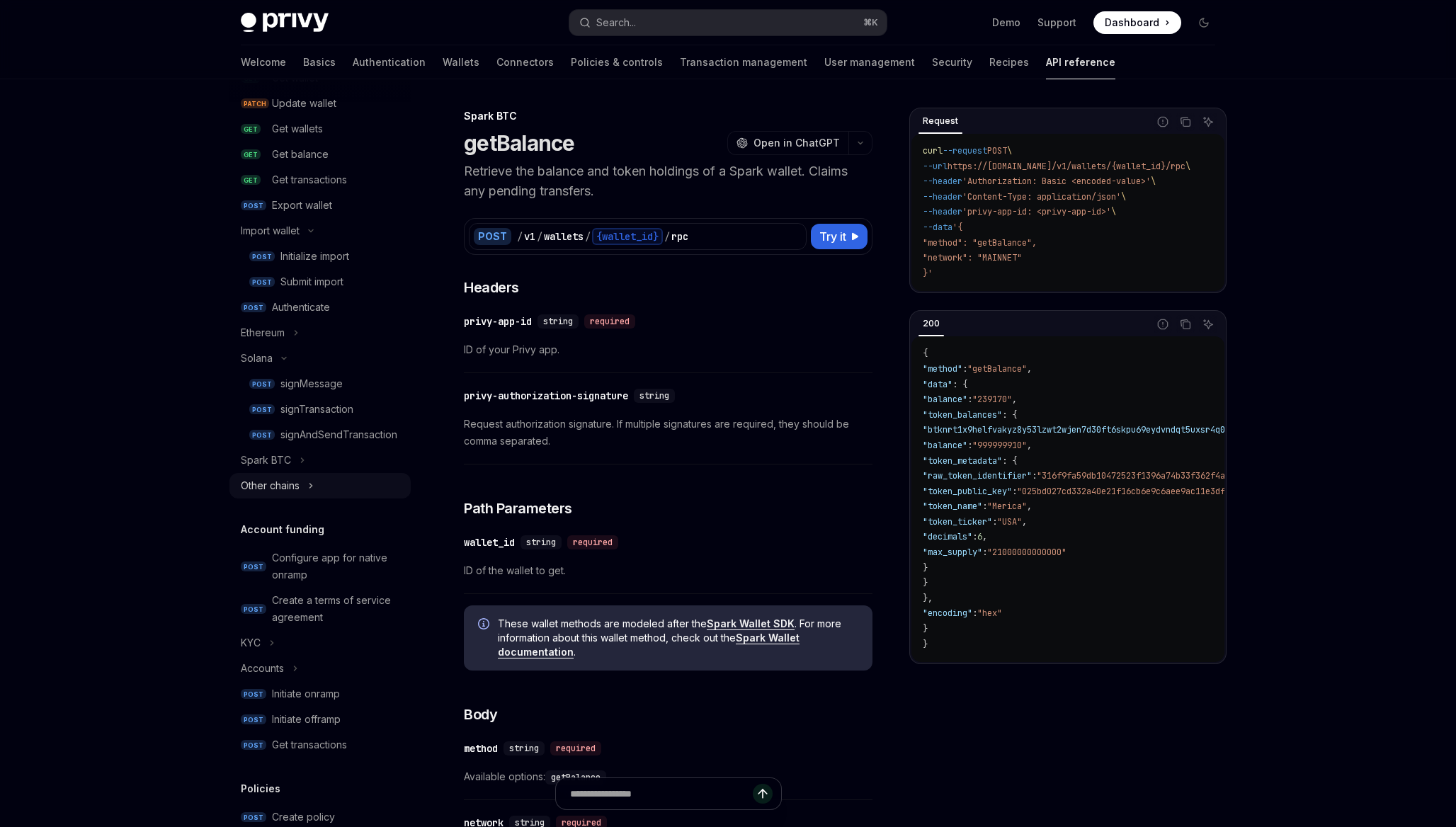
click at [362, 475] on button "Other chains" at bounding box center [320, 485] width 182 height 25
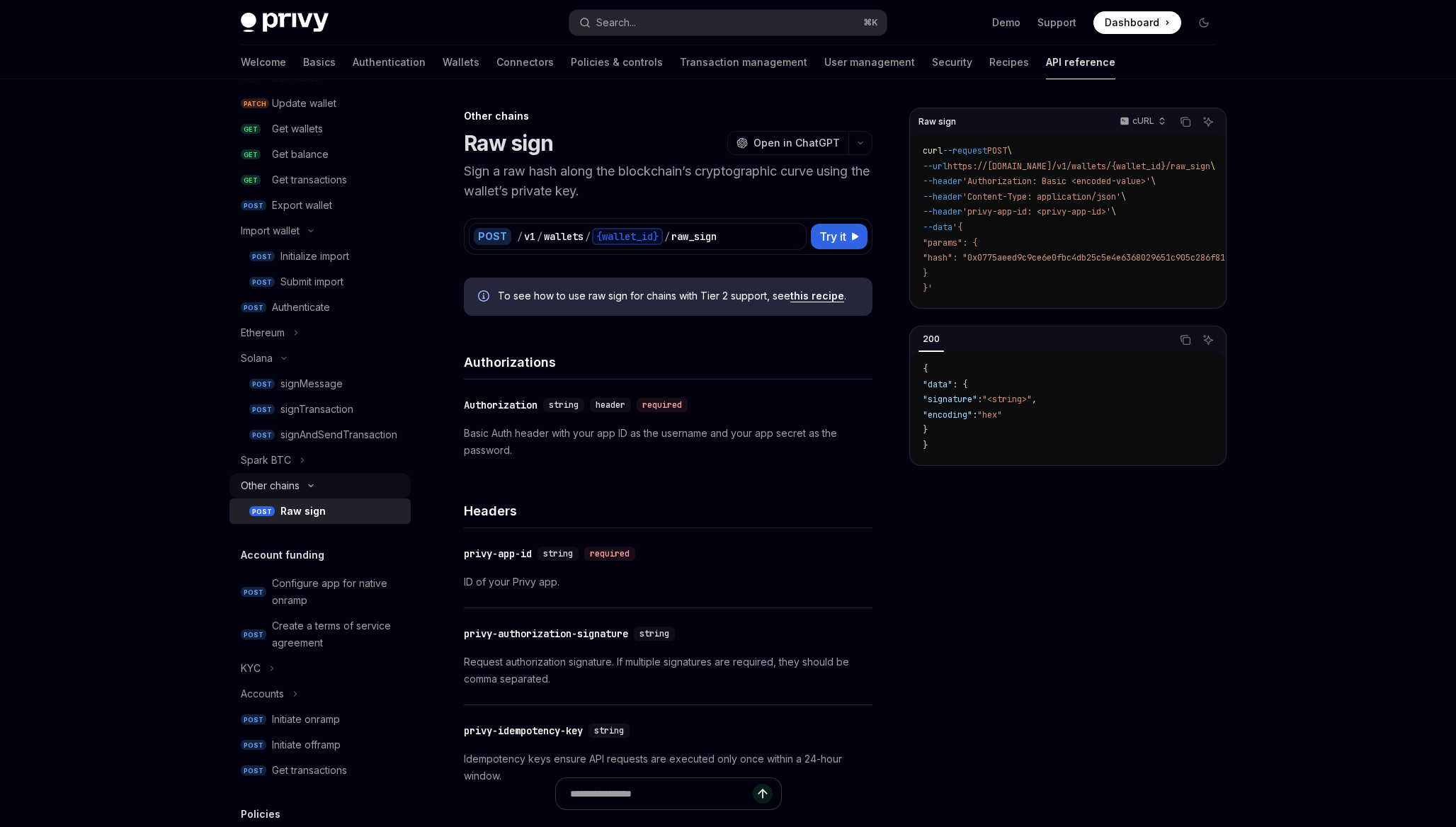
click at [362, 475] on button "Other chains" at bounding box center [320, 485] width 182 height 25
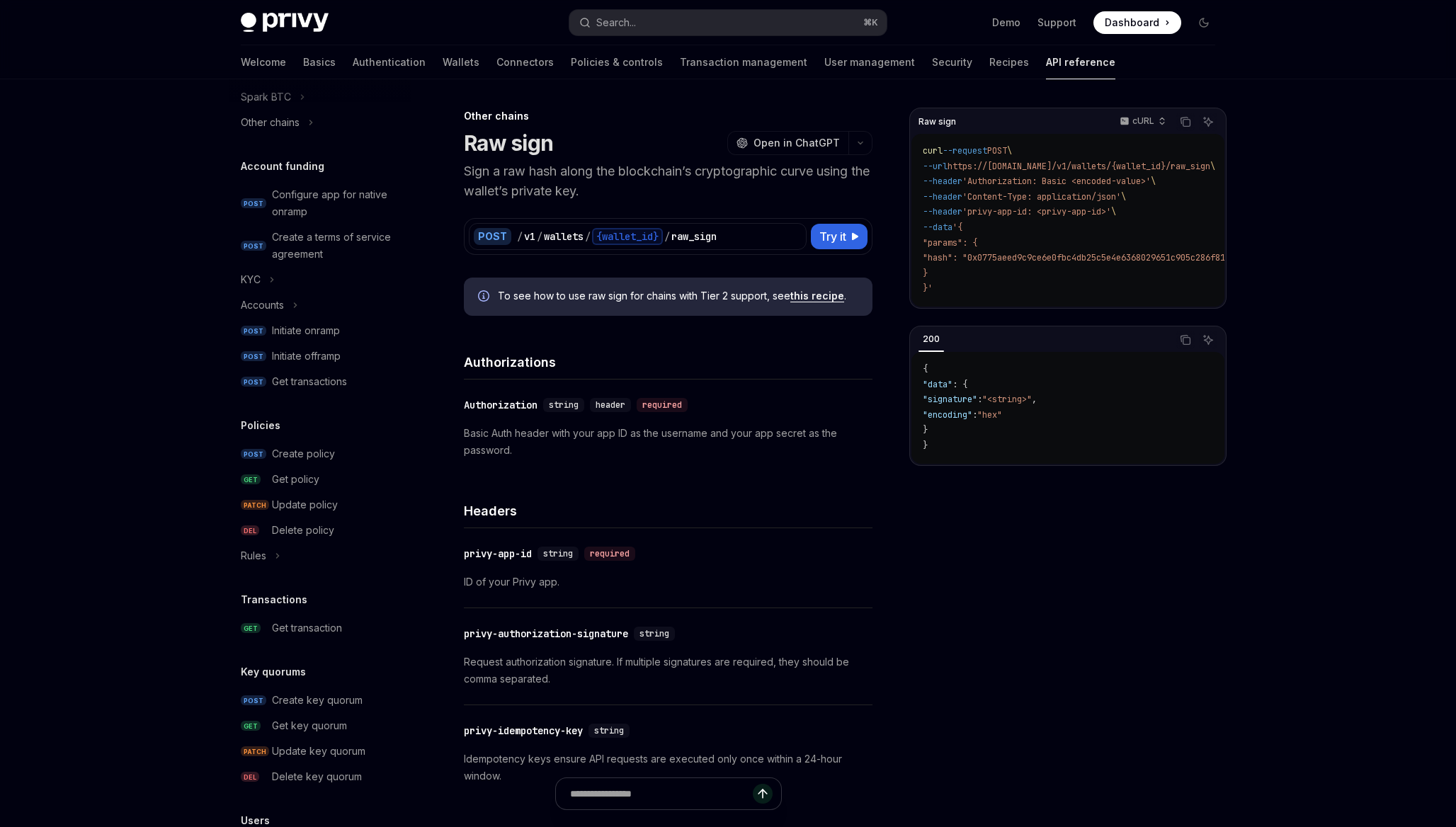
scroll to position [575, 0]
click at [307, 560] on button "Rules" at bounding box center [320, 552] width 182 height 25
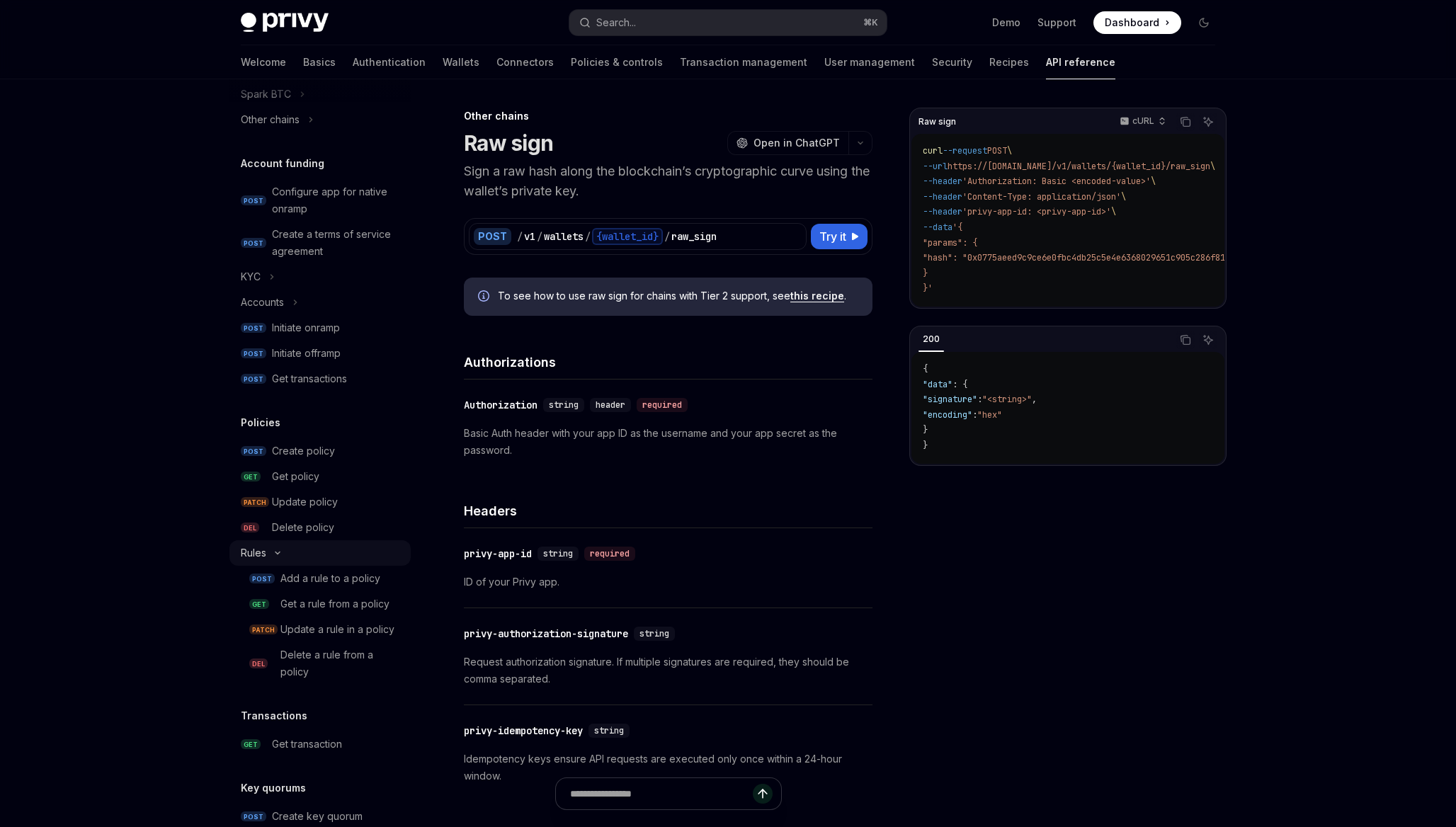
type textarea "*"
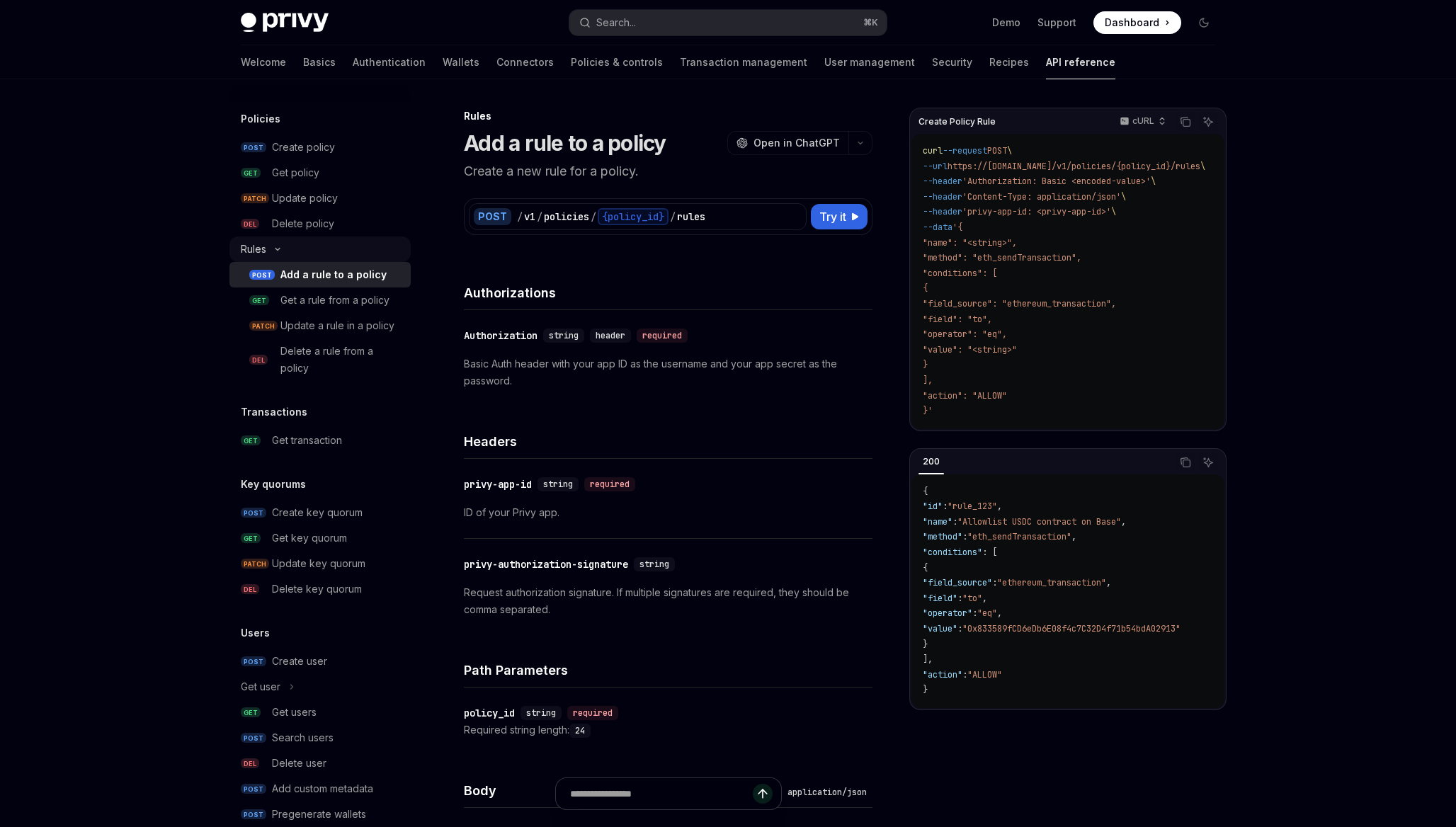
scroll to position [873, 0]
click at [352, 559] on link "PATCH Update key quorum" at bounding box center [320, 569] width 182 height 25
type textarea "*"
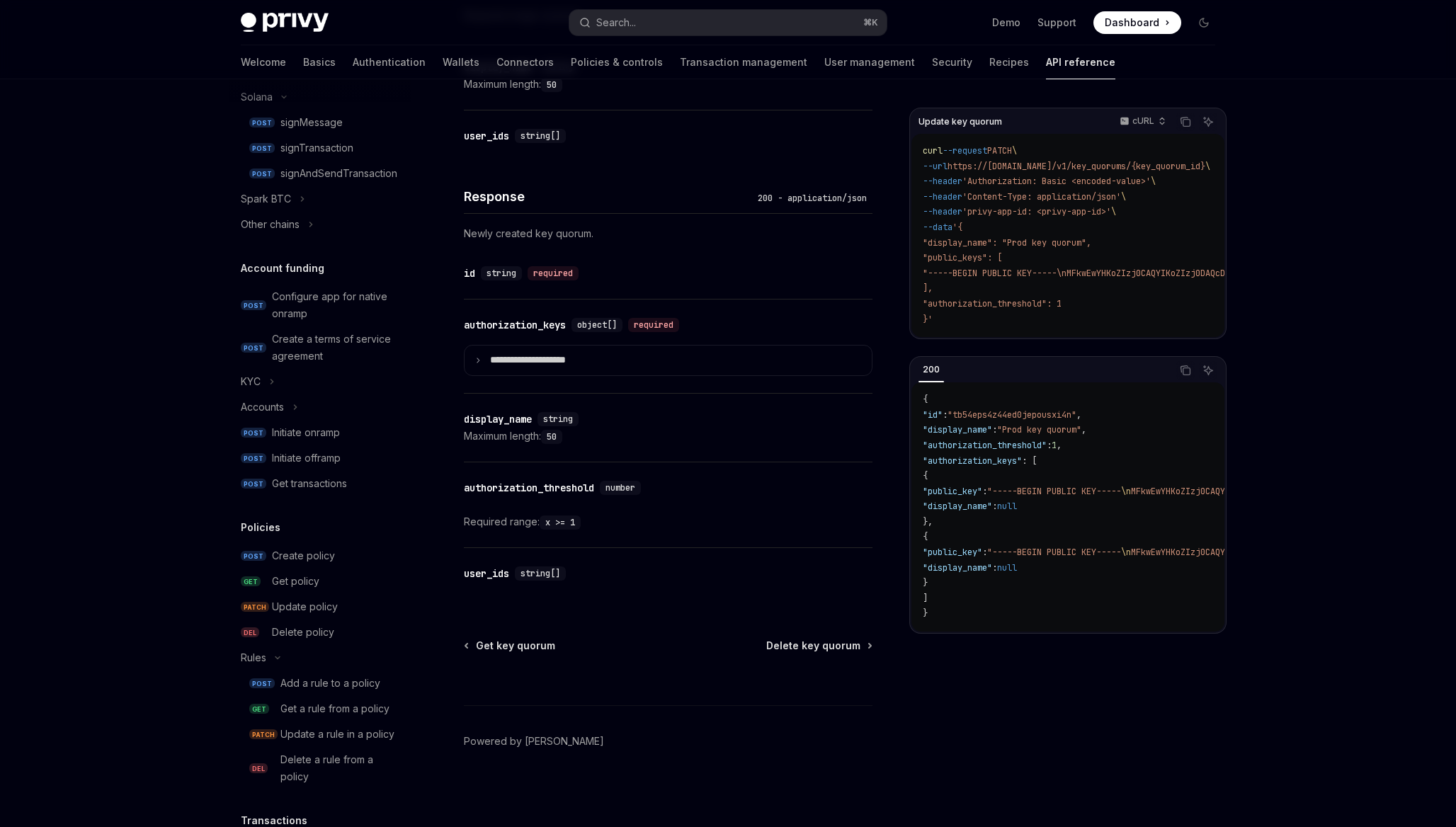
scroll to position [442, 0]
